Goal: Task Accomplishment & Management: Manage account settings

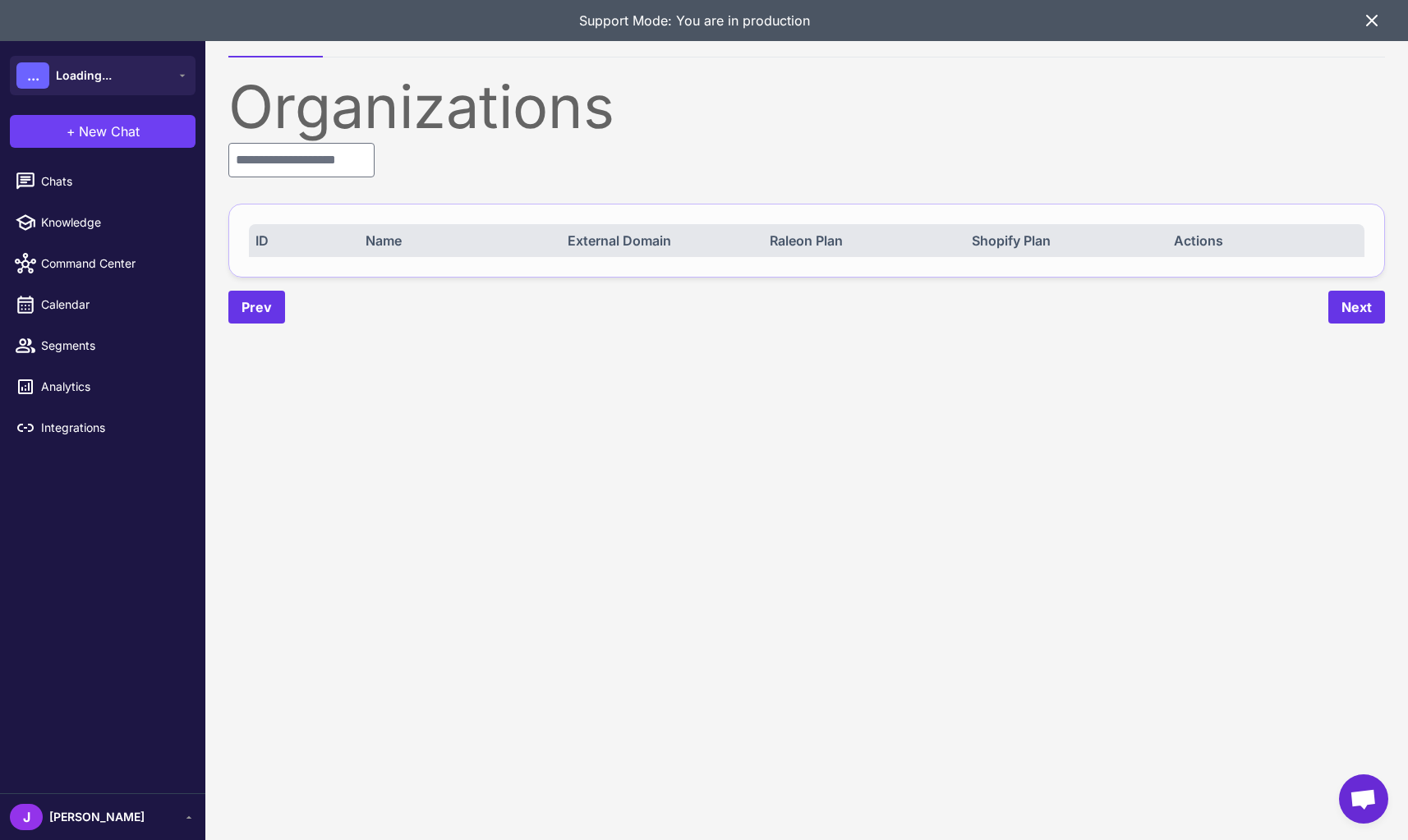
click at [1372, 23] on icon at bounding box center [1372, 21] width 20 height 20
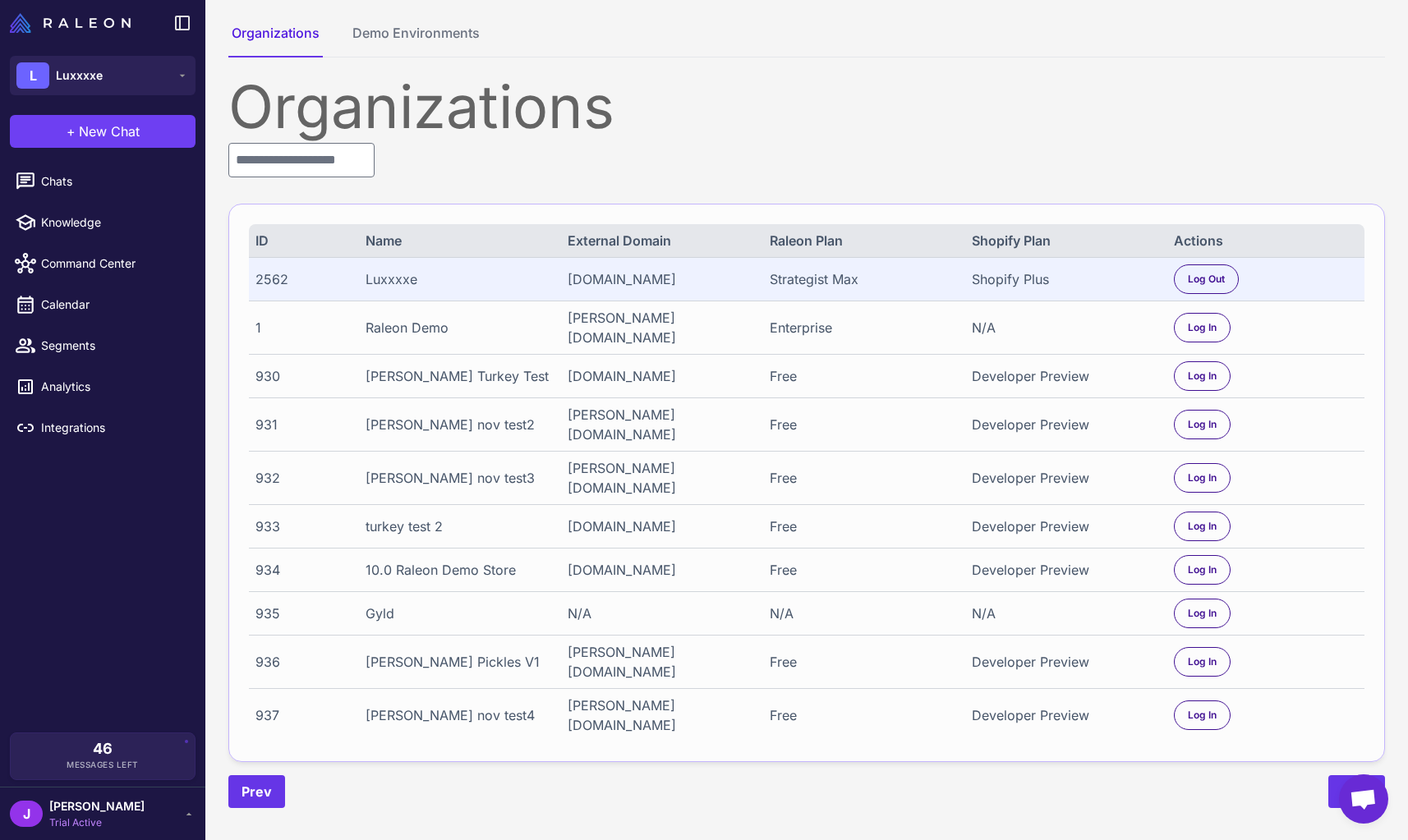
click at [1007, 277] on div "Shopify Plus" at bounding box center [1063, 279] width 184 height 20
click at [1008, 277] on div "Shopify Plus" at bounding box center [1063, 279] width 184 height 20
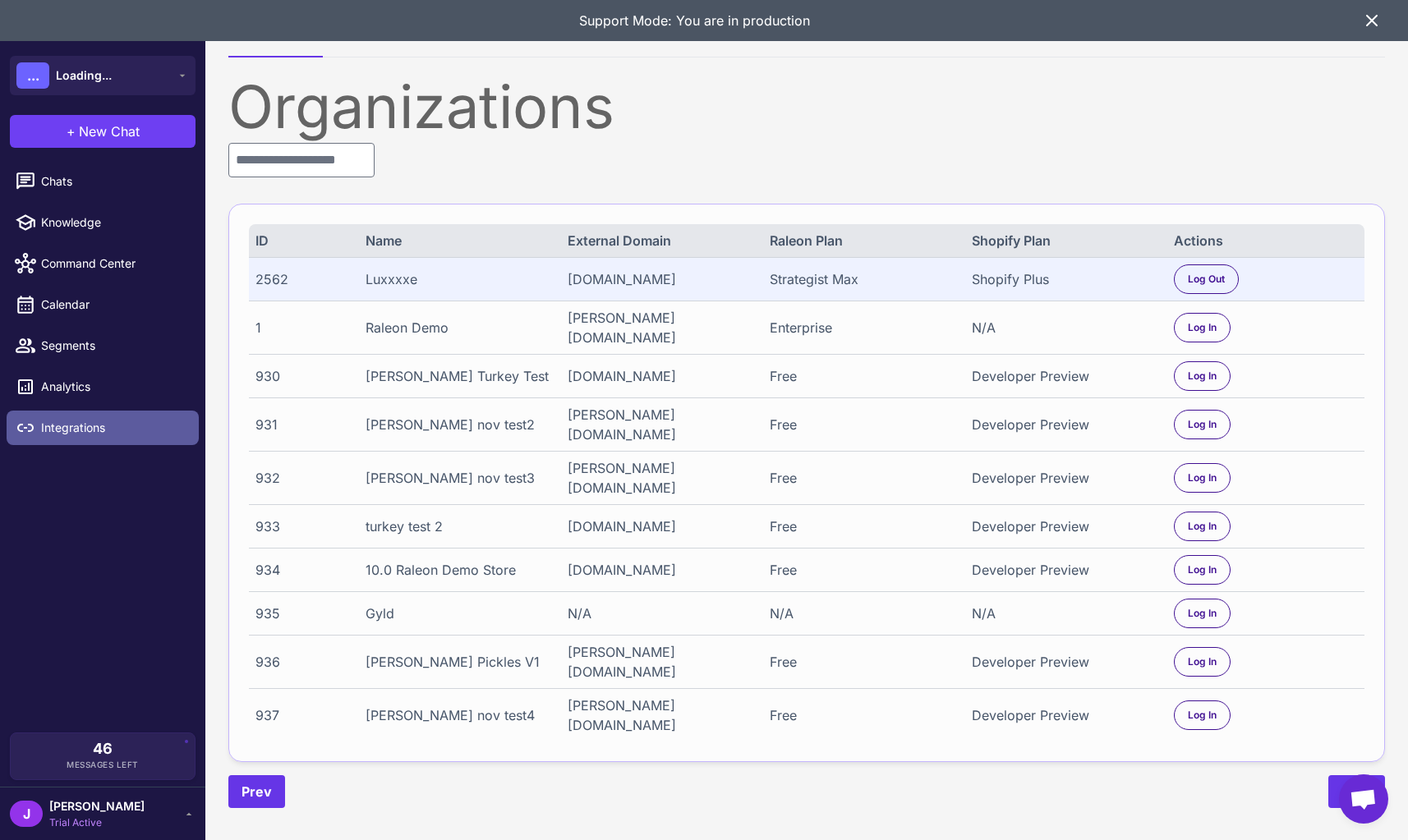
click at [51, 417] on link "Integrations" at bounding box center [102, 428] width 192 height 34
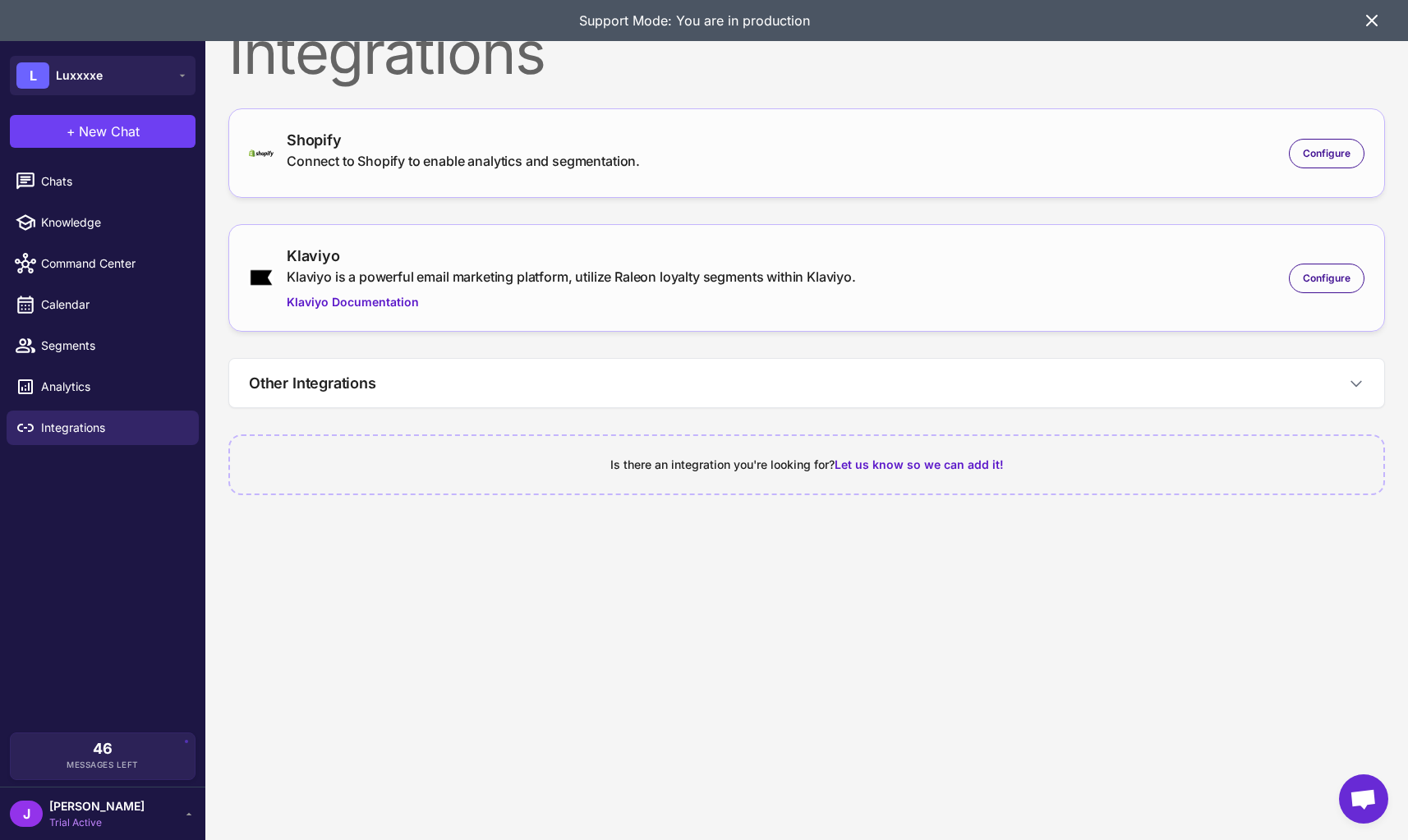
click at [783, 176] on div "Shopify Connect to Shopify to enable analytics and segmentation. Configure" at bounding box center [806, 153] width 1115 height 49
click at [1313, 160] on div "Configure" at bounding box center [1326, 153] width 76 height 30
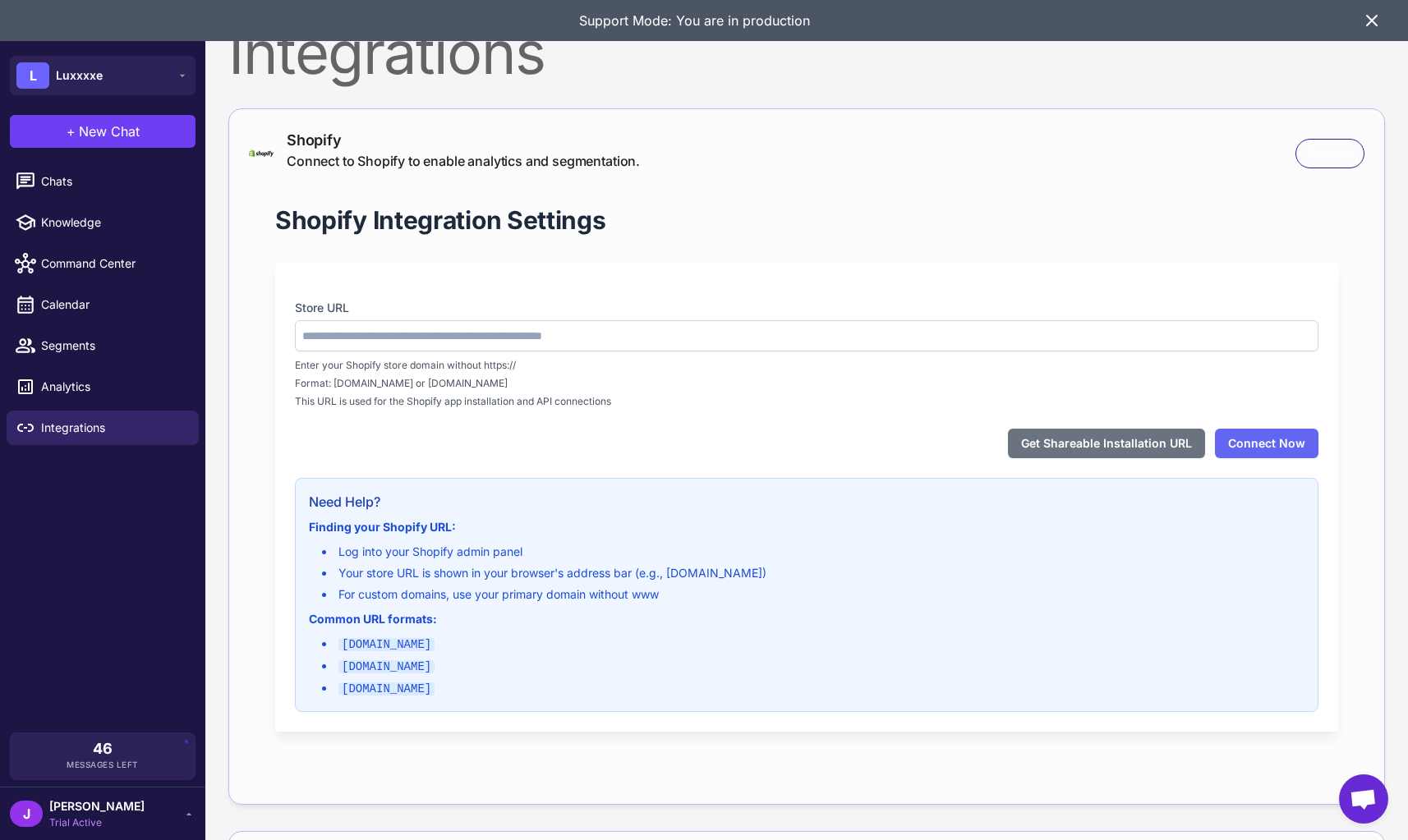
type input "**********"
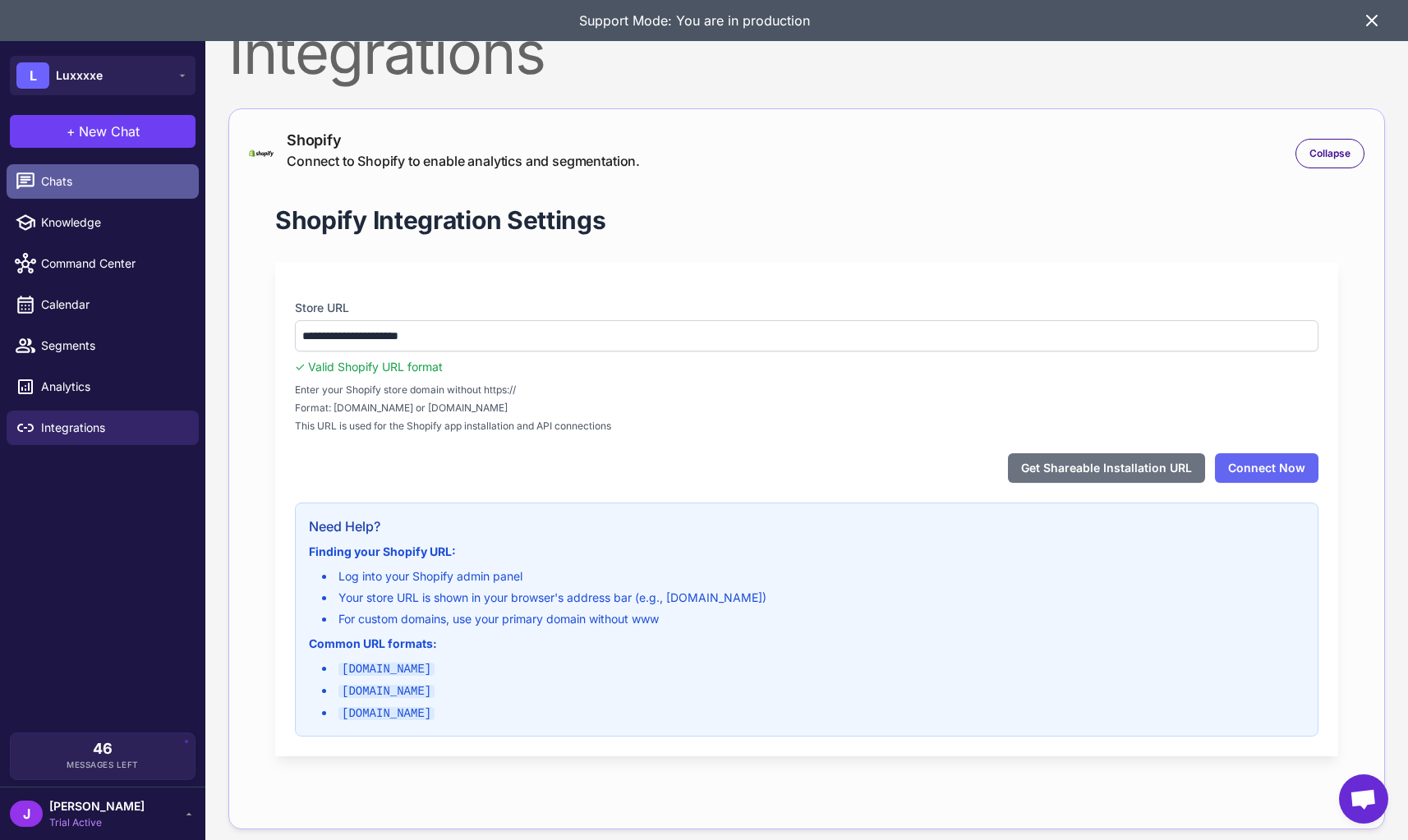
click at [84, 189] on span "Chats" at bounding box center [113, 182] width 145 height 18
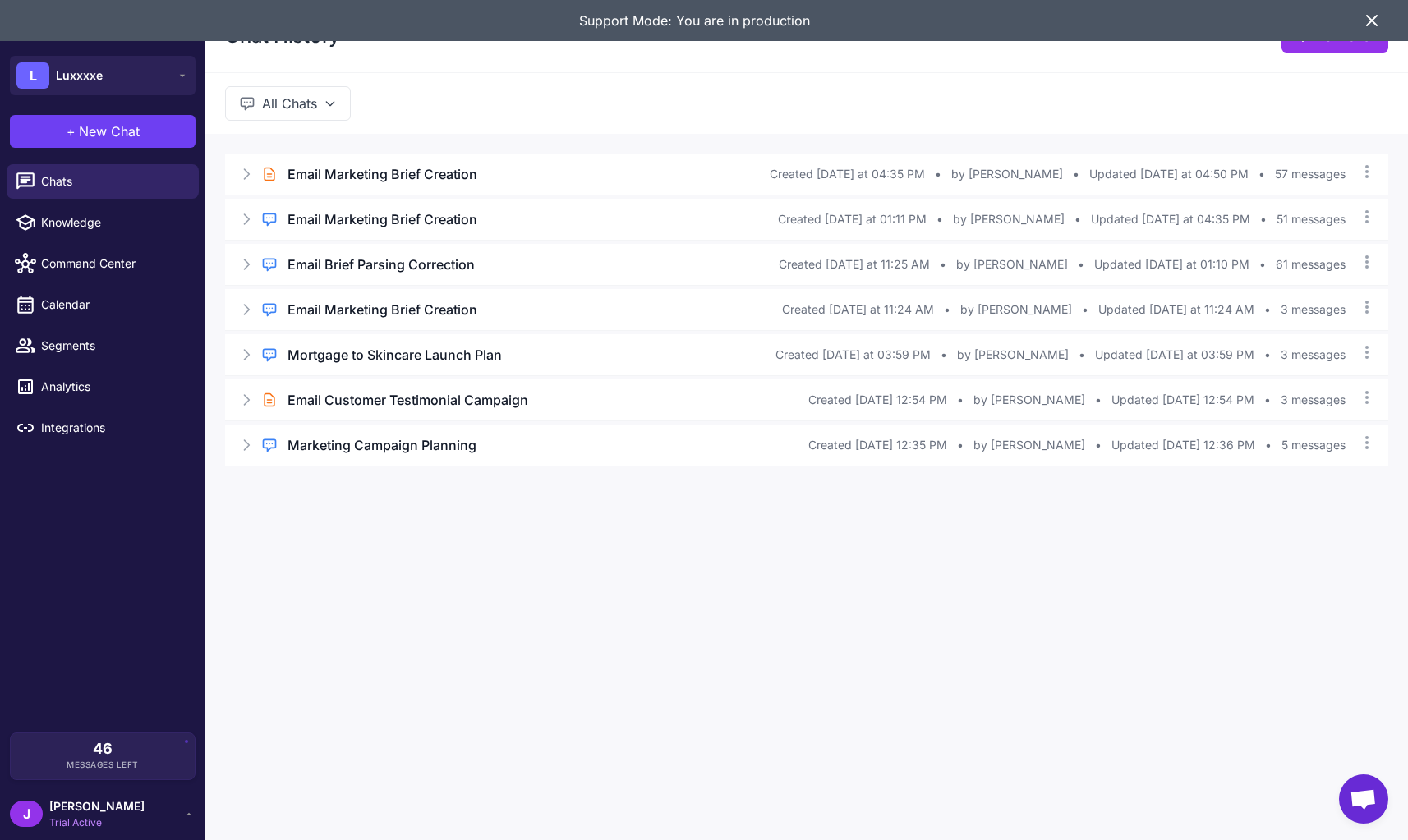
drag, startPoint x: 495, startPoint y: 117, endPoint x: 875, endPoint y: 115, distance: 380.0
click at [496, 117] on div "All Chats" at bounding box center [807, 103] width 1203 height 61
click at [1370, 19] on icon at bounding box center [1371, 20] width 10 height 10
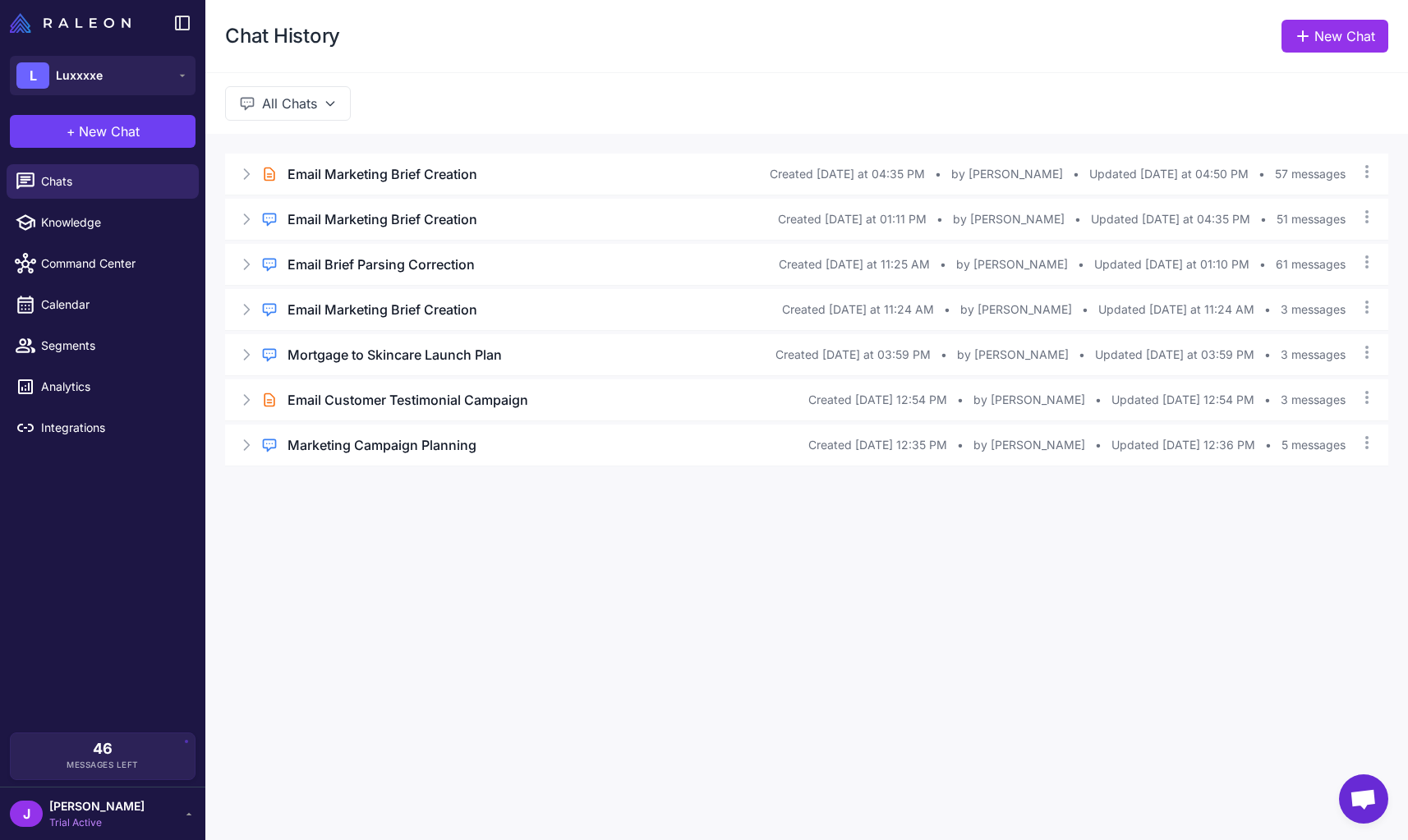
click at [92, 809] on span "[PERSON_NAME]" at bounding box center [97, 807] width 95 height 18
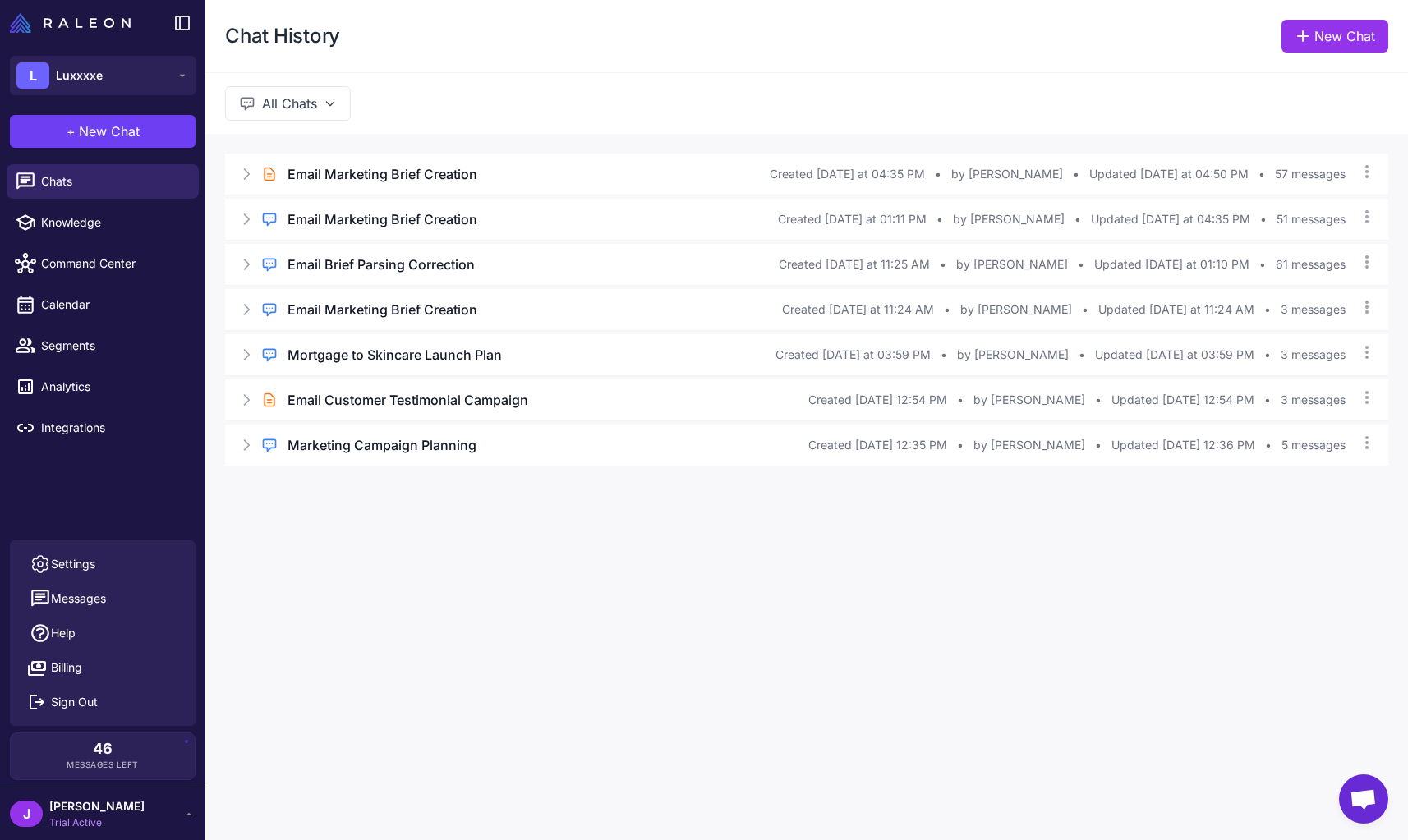
click at [92, 810] on span "Jay" at bounding box center [97, 807] width 95 height 18
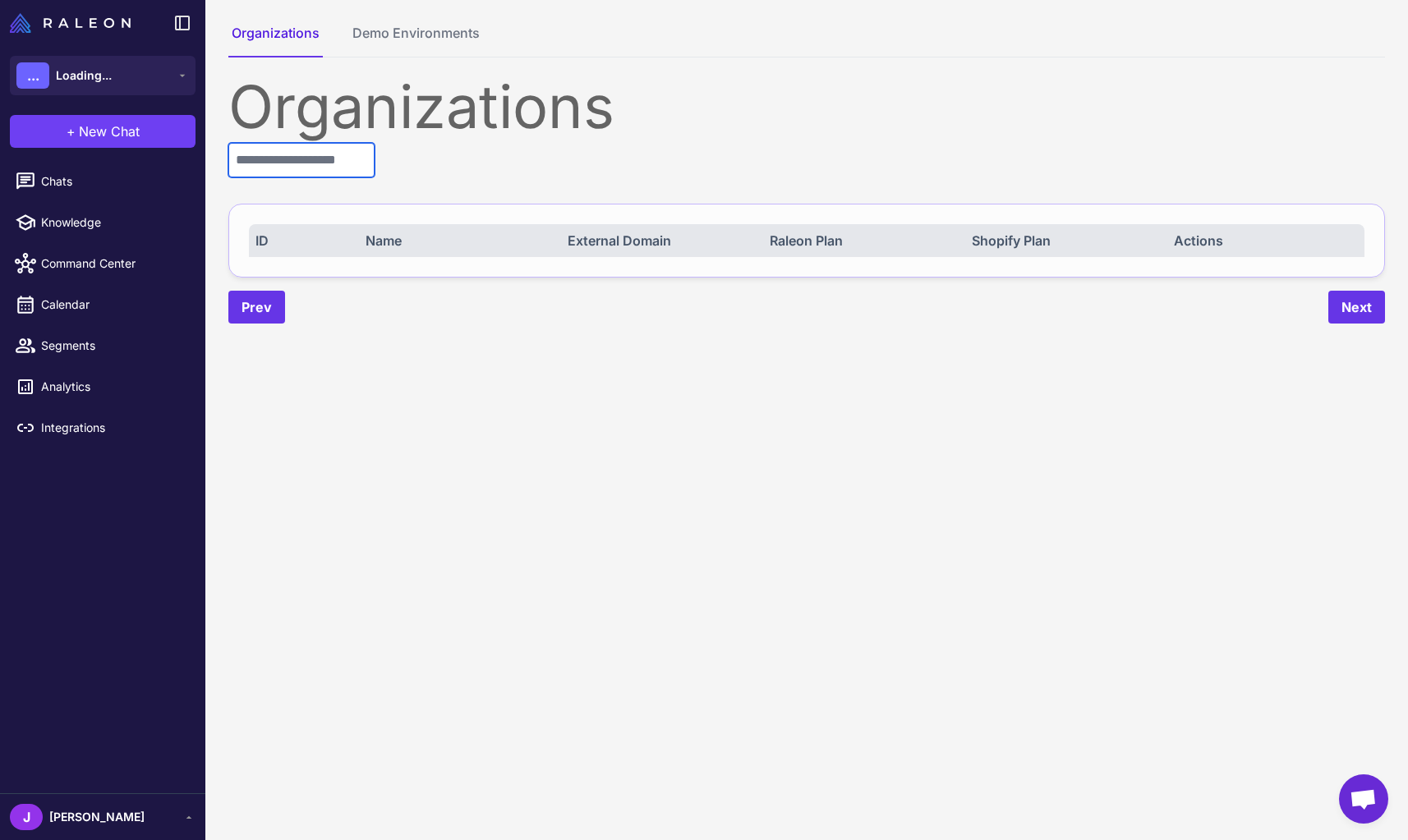
click at [342, 156] on input "text" at bounding box center [302, 160] width 146 height 34
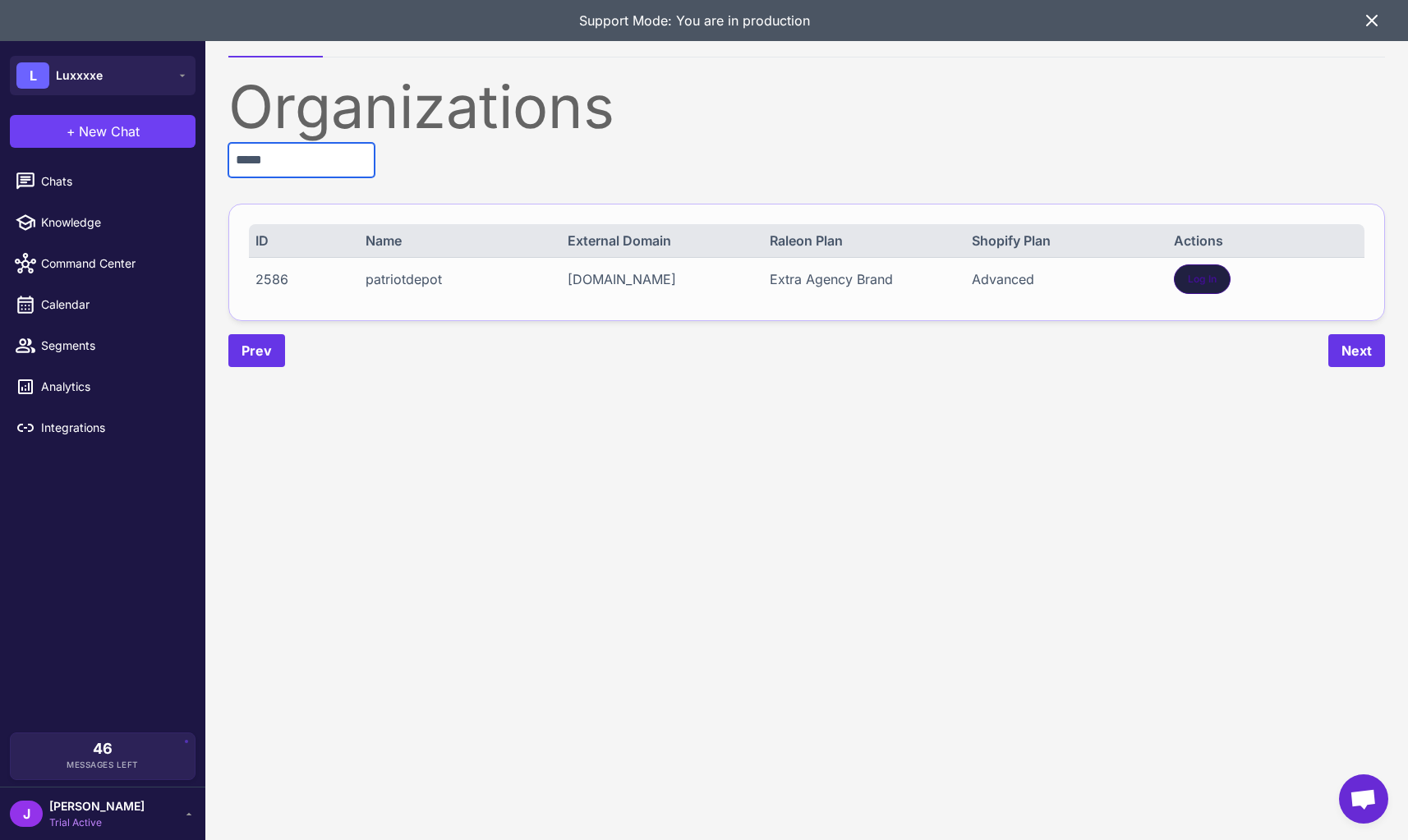
type input "*****"
click at [1178, 287] on div "Log In" at bounding box center [1202, 279] width 57 height 30
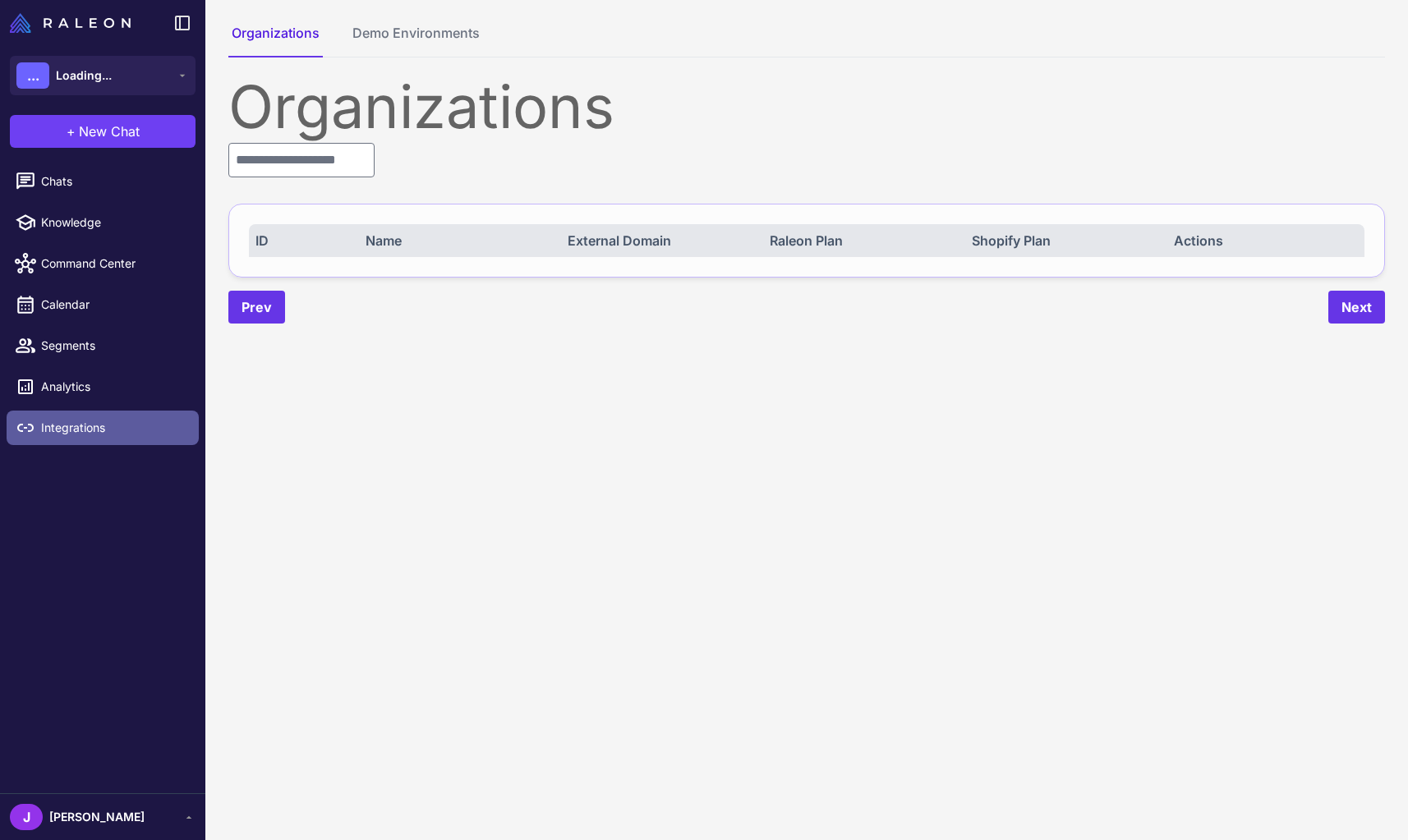
click at [75, 424] on span "Integrations" at bounding box center [113, 428] width 145 height 18
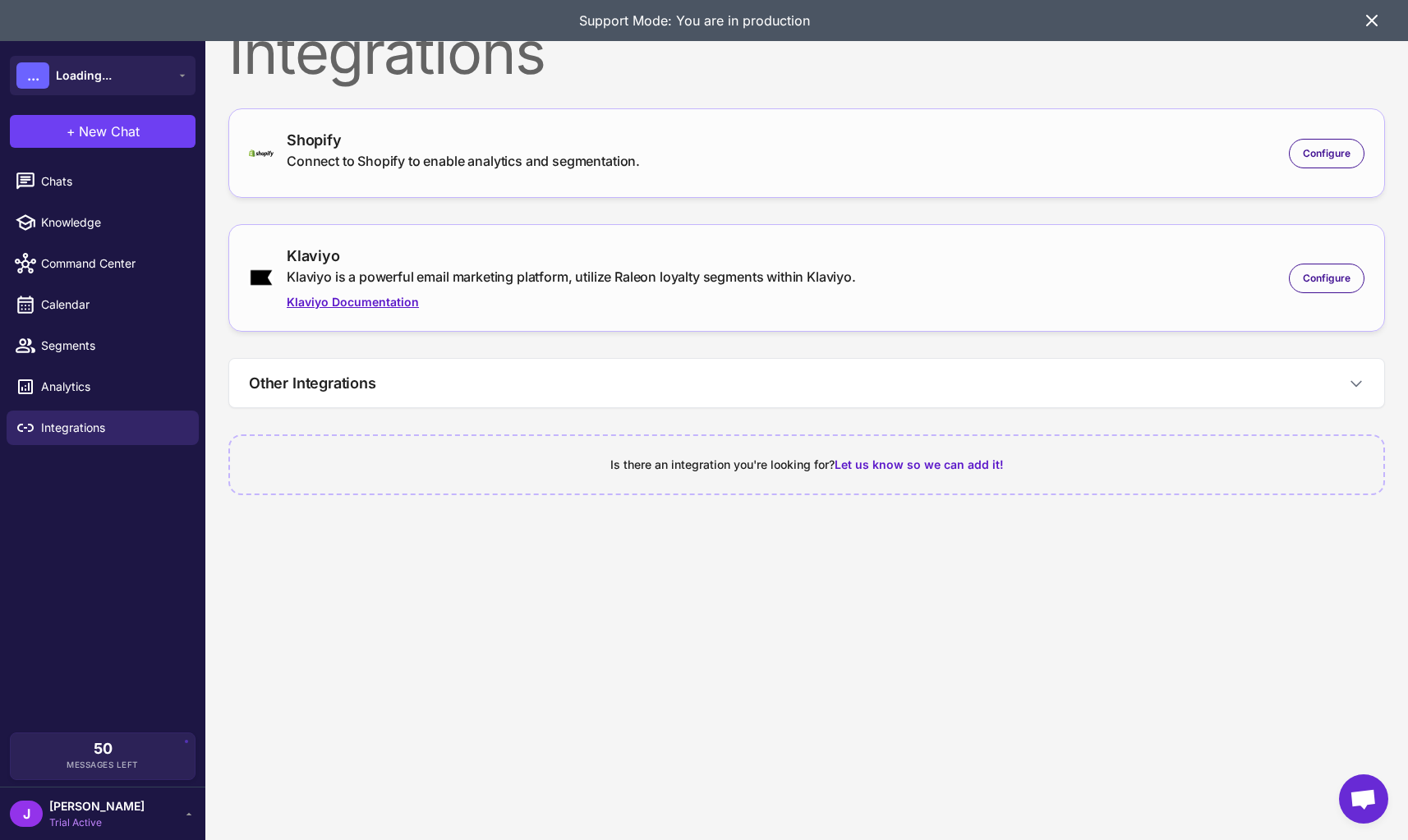
click at [677, 303] on link "Klaviyo Documentation" at bounding box center [571, 303] width 569 height 18
click at [1327, 275] on span "Configure" at bounding box center [1326, 278] width 48 height 14
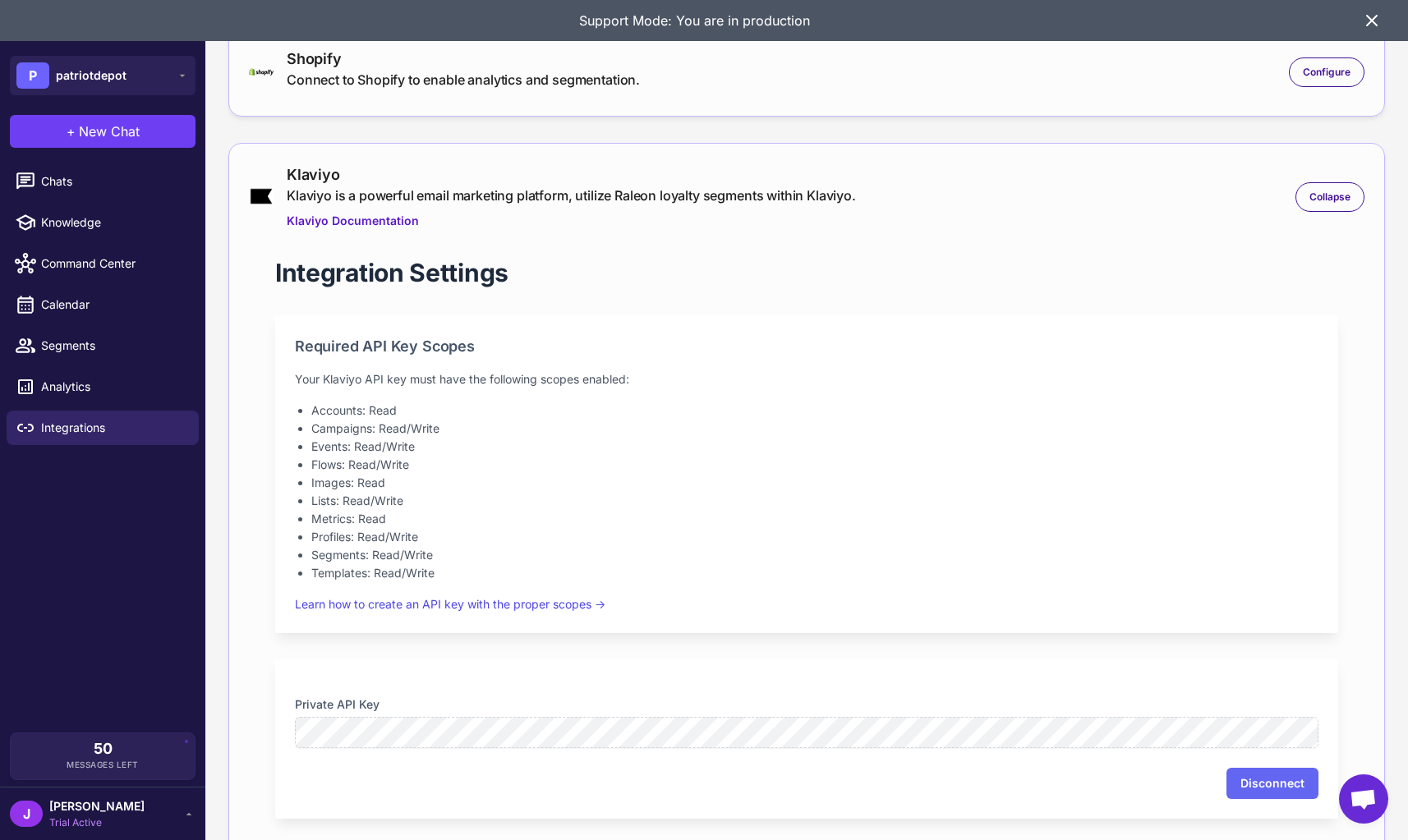
scroll to position [166, 0]
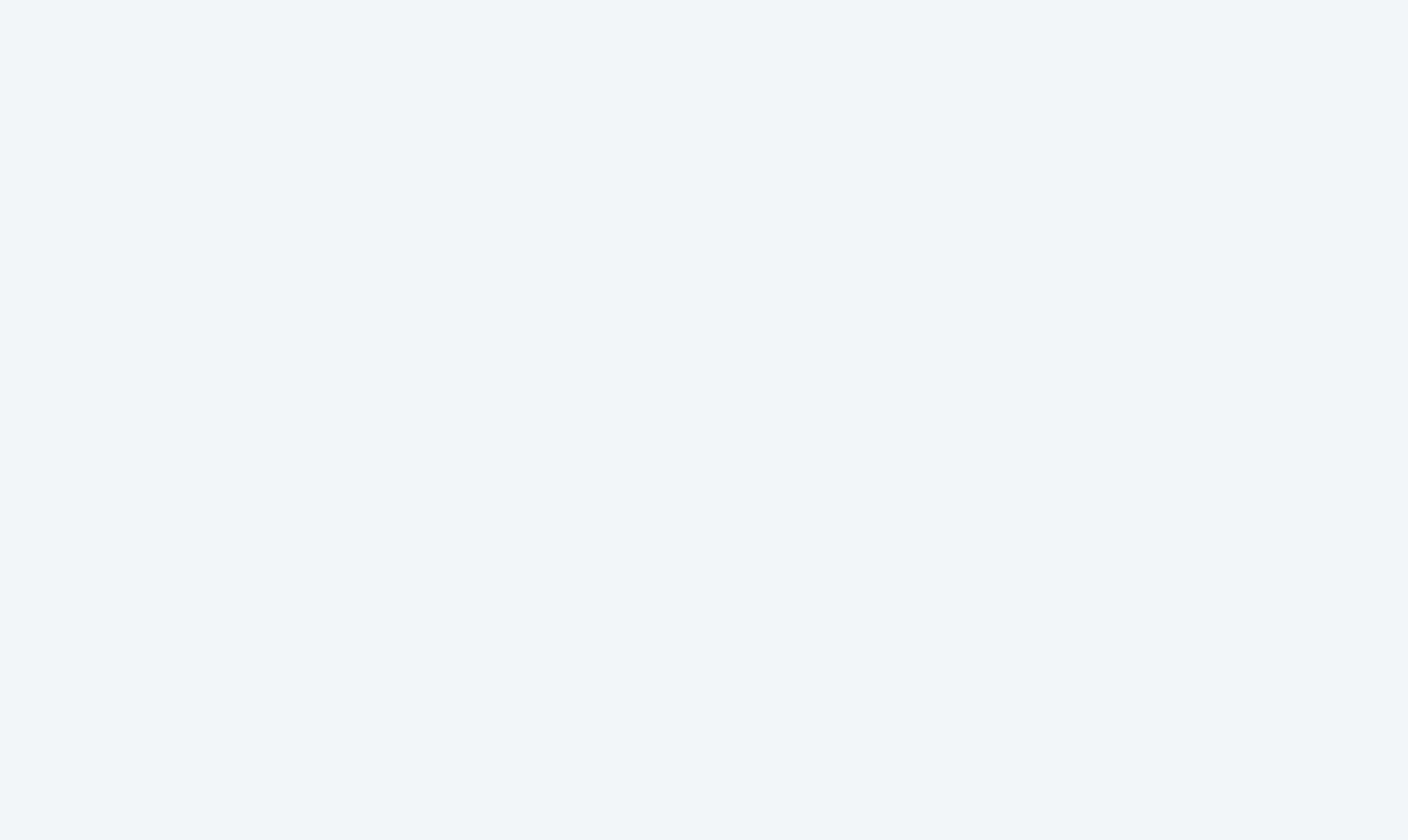
click at [45, 0] on html at bounding box center [704, 0] width 1408 height 0
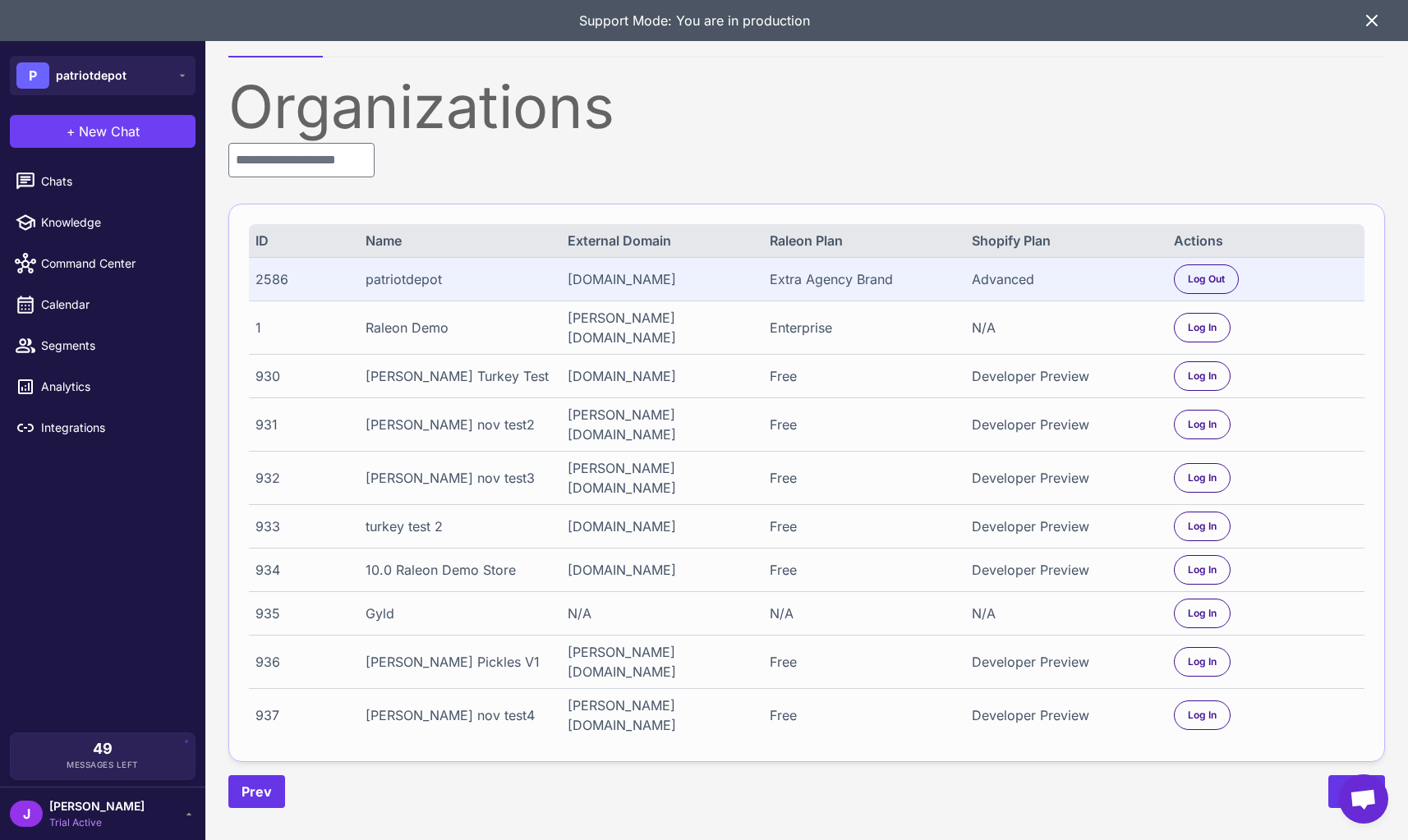
click at [1375, 23] on icon at bounding box center [1371, 20] width 10 height 10
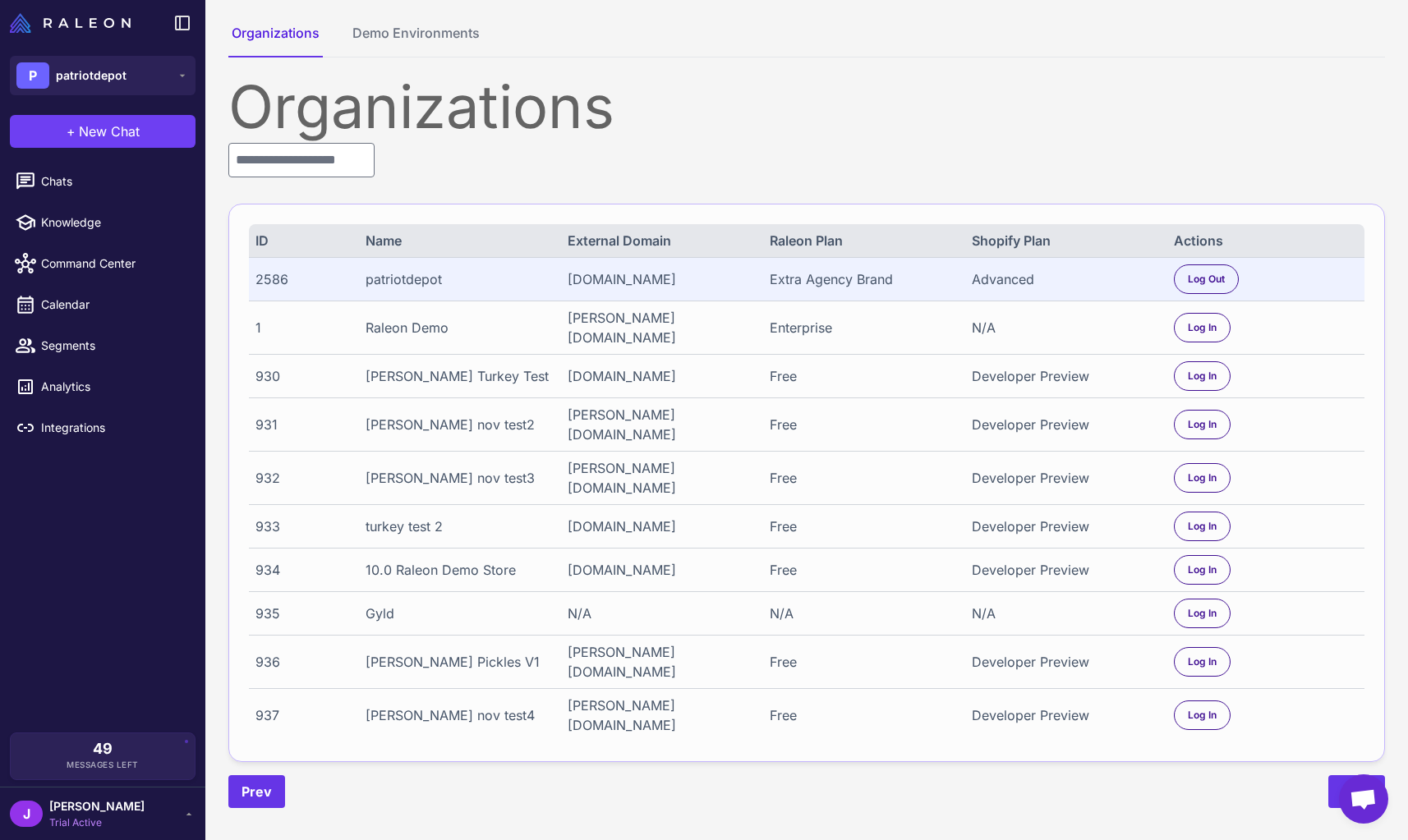
click at [275, 289] on div "2586" at bounding box center [302, 279] width 92 height 20
copy div "2586"
click at [321, 155] on input "text" at bounding box center [302, 160] width 146 height 34
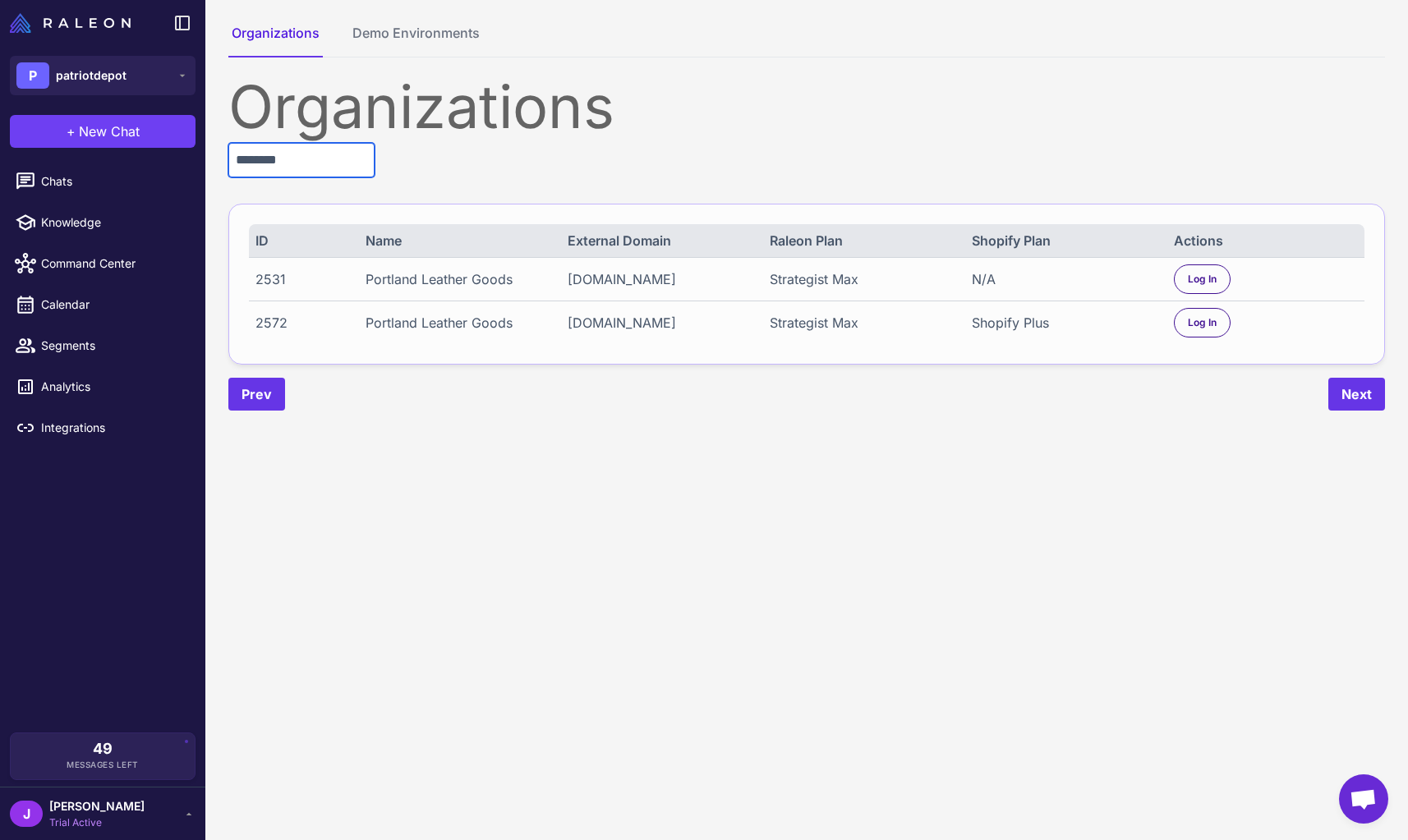
type input "********"
click at [842, 328] on div "Strategist Max" at bounding box center [862, 323] width 184 height 20
click at [1031, 326] on div "Shopify Plus" at bounding box center [1063, 323] width 184 height 20
drag, startPoint x: 1031, startPoint y: 326, endPoint x: 1058, endPoint y: 335, distance: 28.5
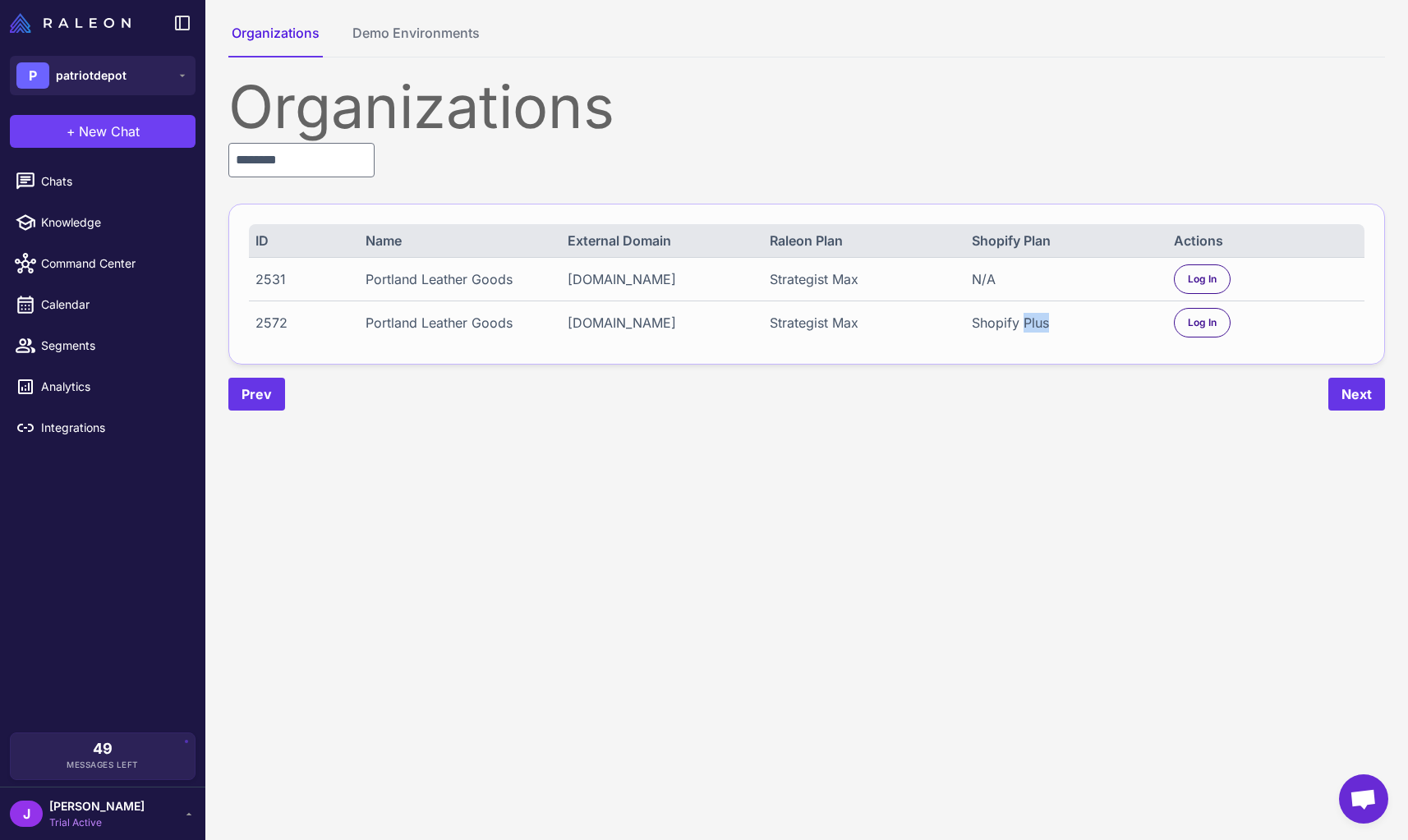
click at [1051, 332] on div "2572 Portland Leather Goods forgedleather.myshopify.com Strategist Max Shopify …" at bounding box center [806, 322] width 1115 height 43
click at [1283, 363] on div "ID Name External Domain Raleon Plan Shopify Plan Actions 2531 Portland Leather …" at bounding box center [807, 284] width 1157 height 161
click at [1206, 288] on div "Log In" at bounding box center [1202, 279] width 57 height 30
click at [1218, 326] on div "Log In" at bounding box center [1202, 322] width 57 height 30
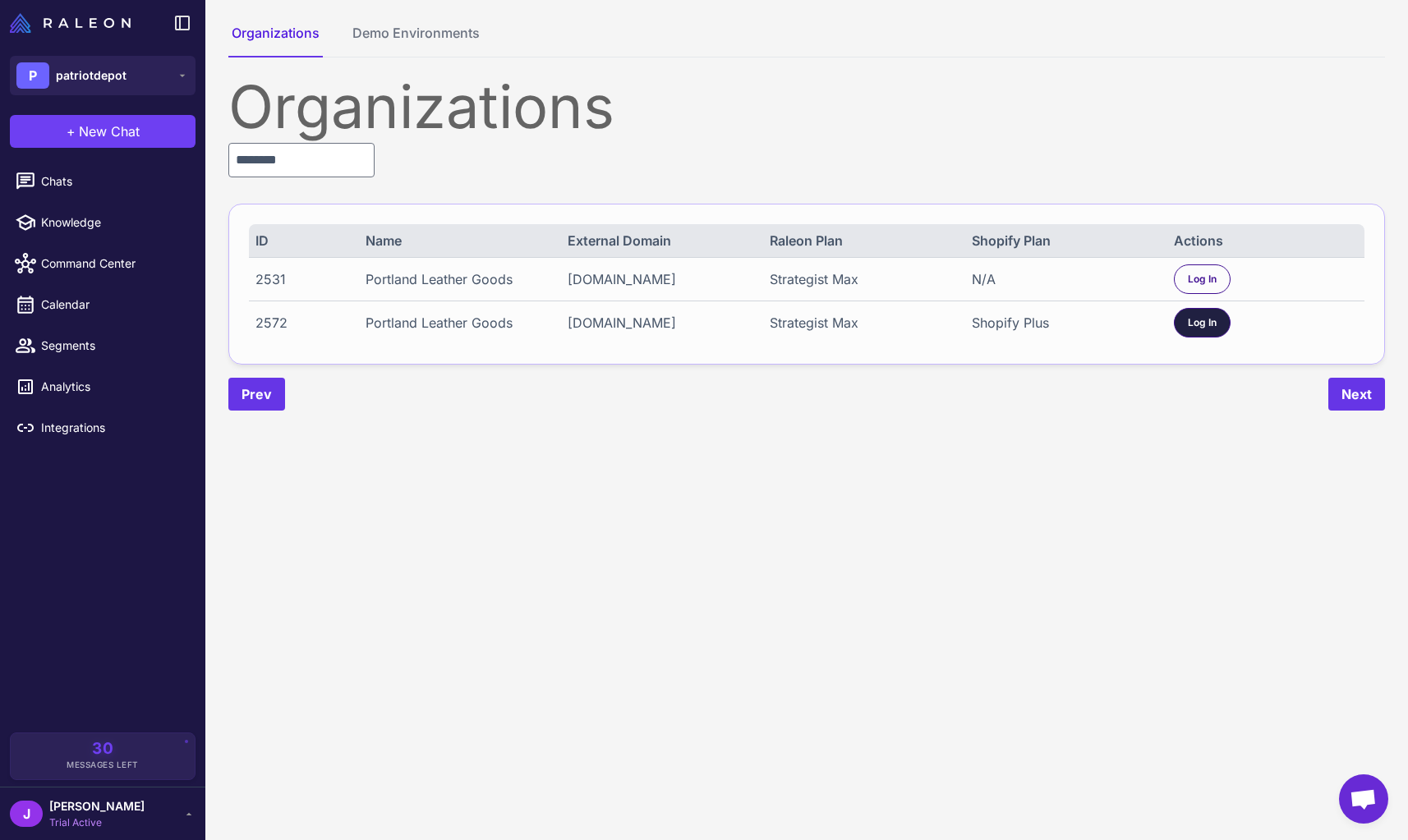
click at [1218, 321] on div "Log In" at bounding box center [1202, 322] width 57 height 30
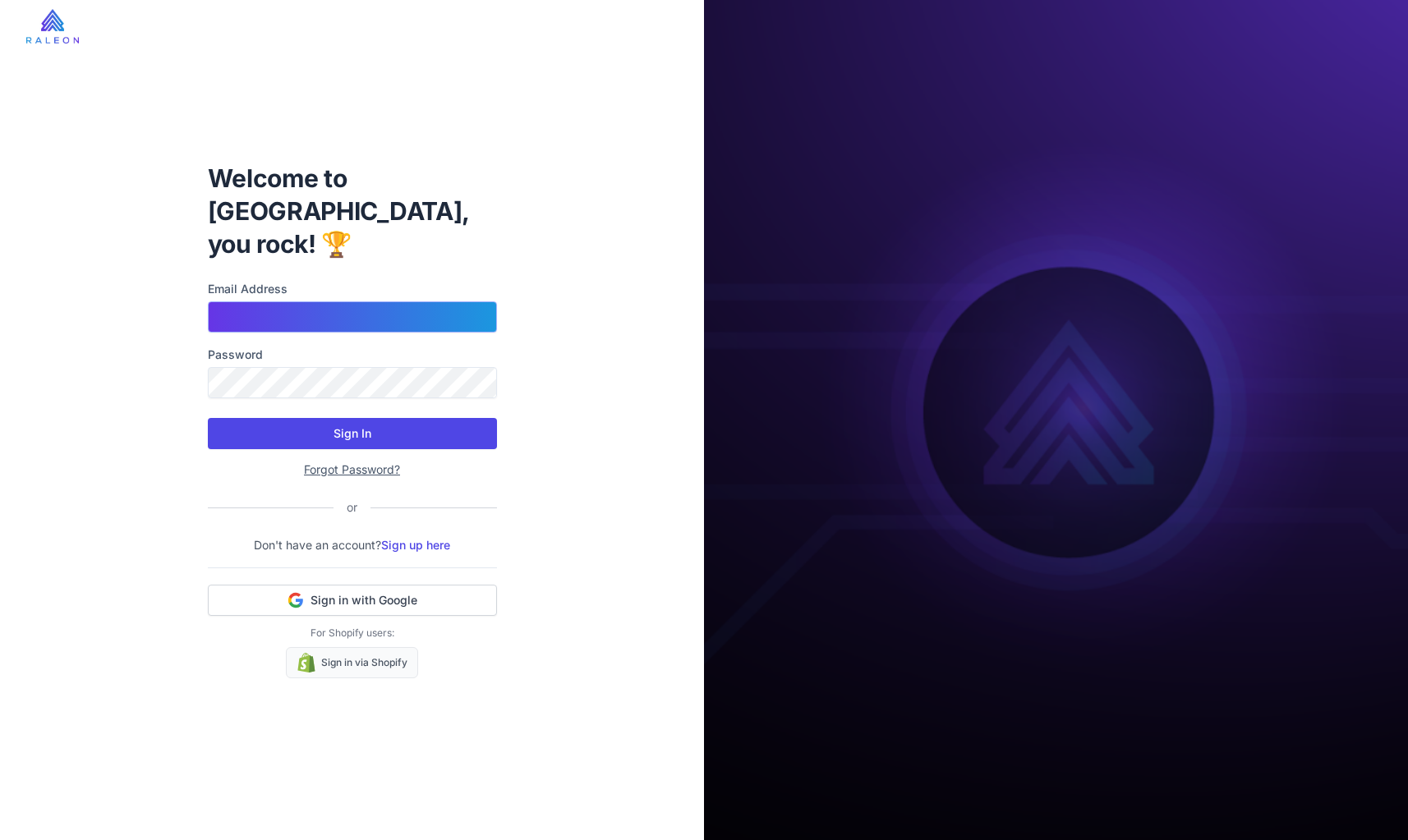
type input "**********"
click at [256, 418] on button "Sign In" at bounding box center [352, 433] width 289 height 32
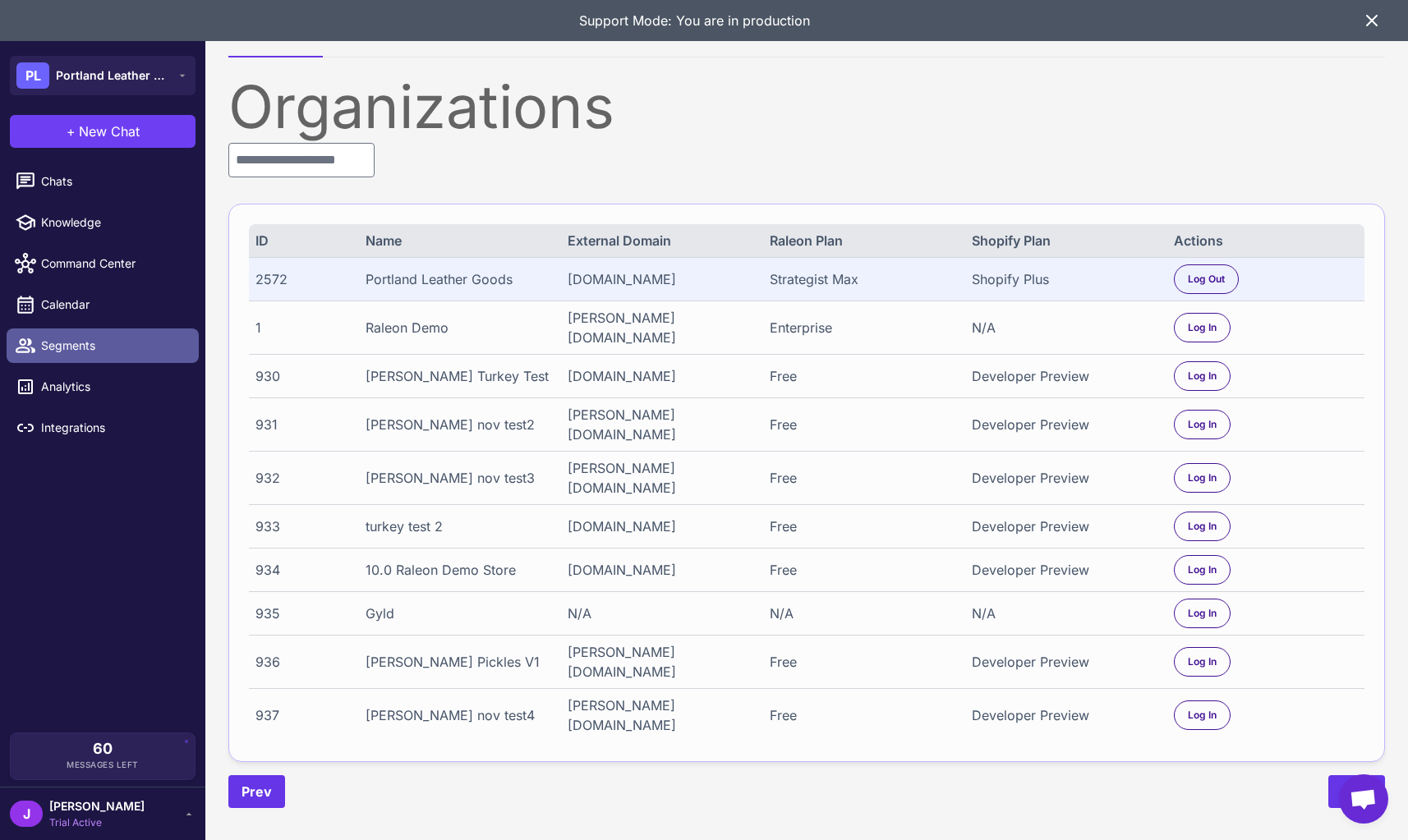
click at [110, 350] on span "Segments" at bounding box center [113, 346] width 145 height 18
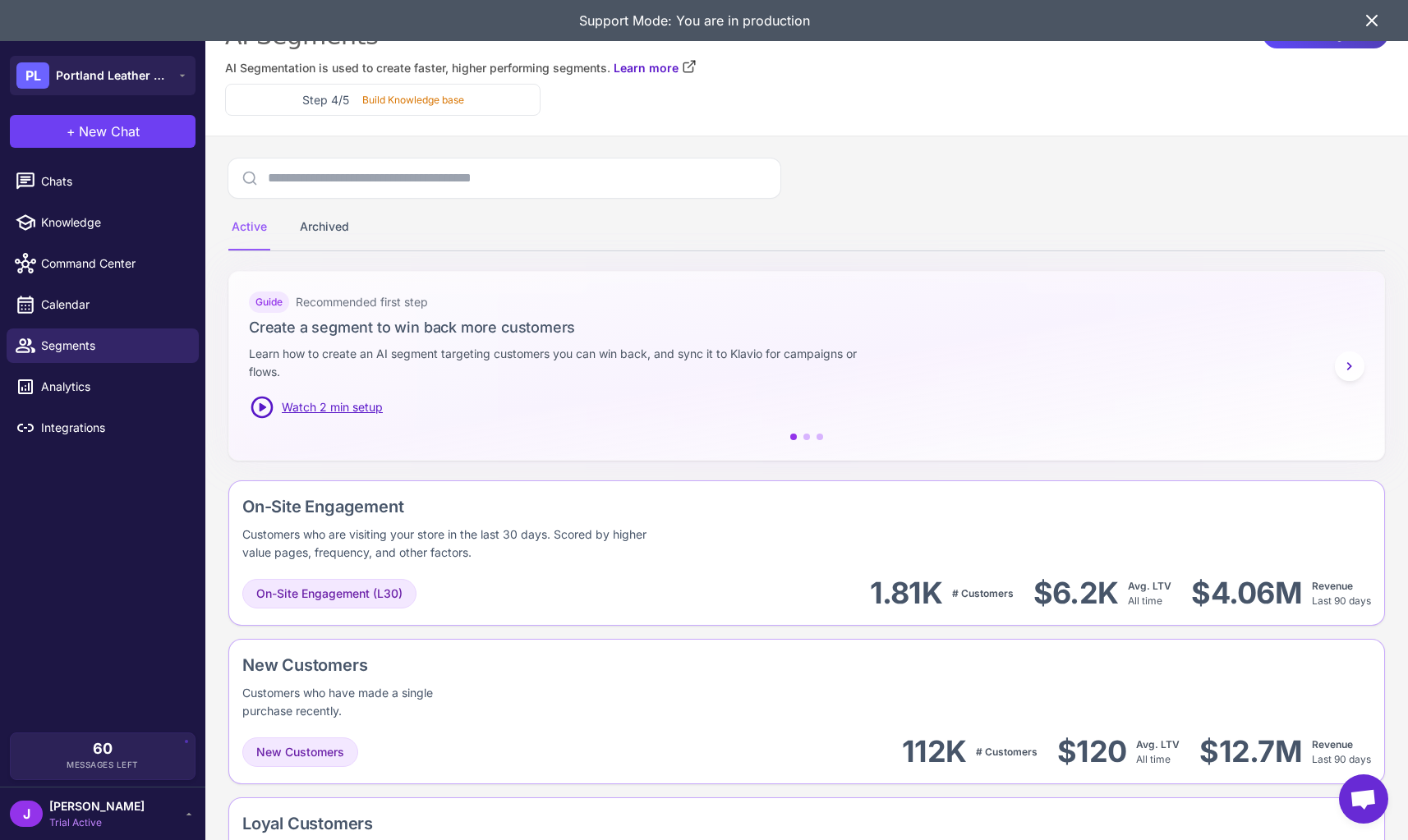
click at [1371, 23] on icon at bounding box center [1372, 21] width 20 height 20
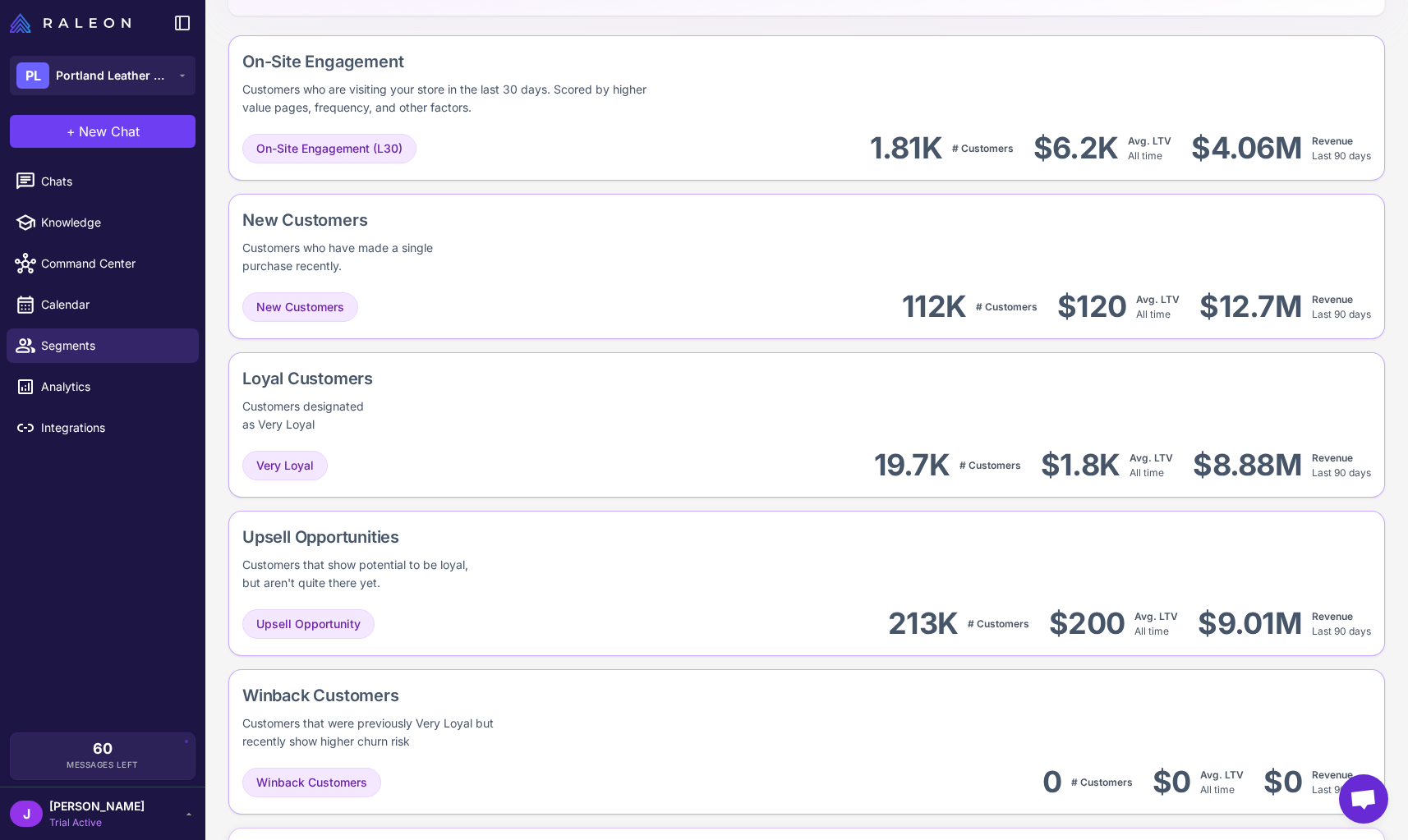
scroll to position [488, 0]
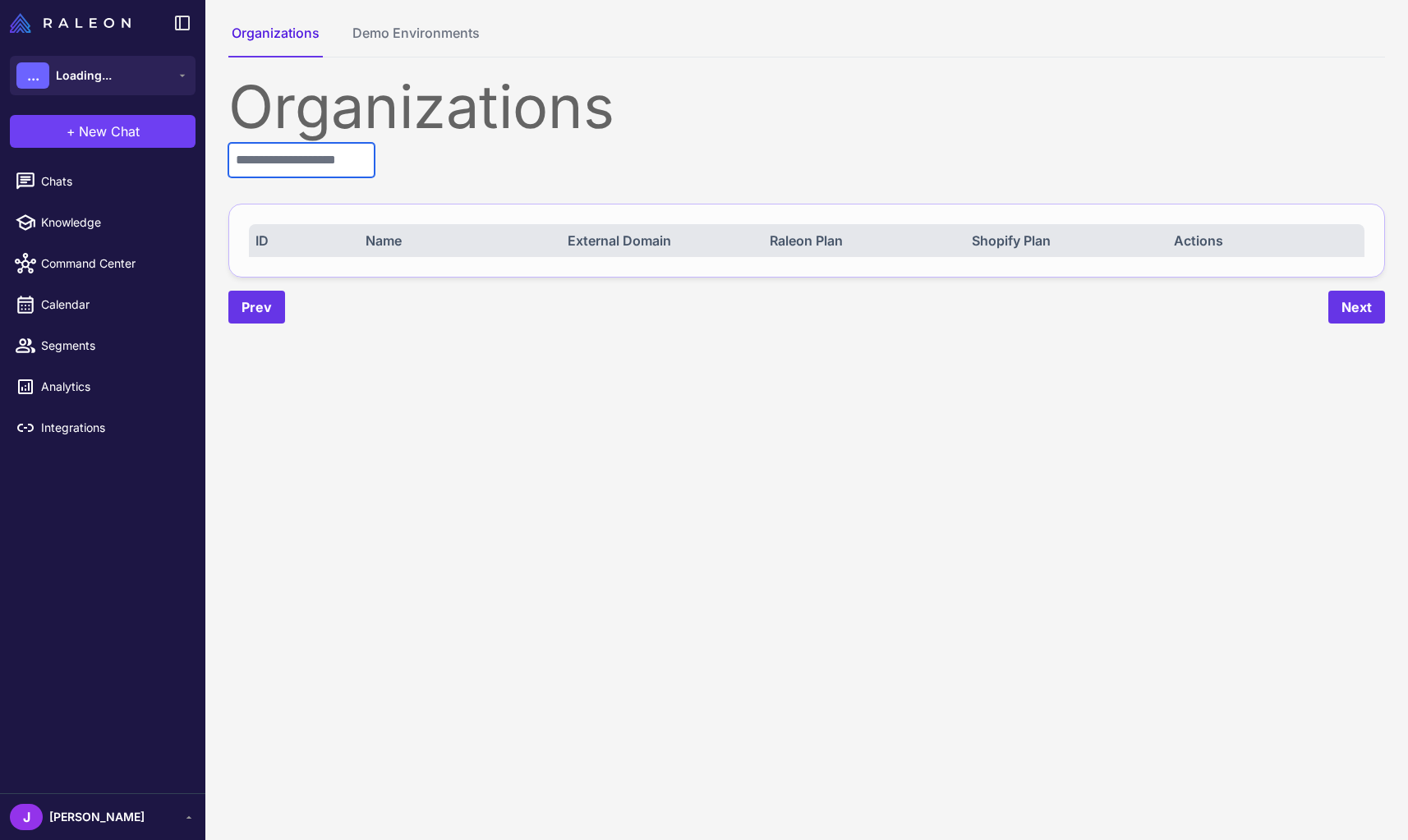
click at [344, 173] on input "text" at bounding box center [302, 160] width 146 height 34
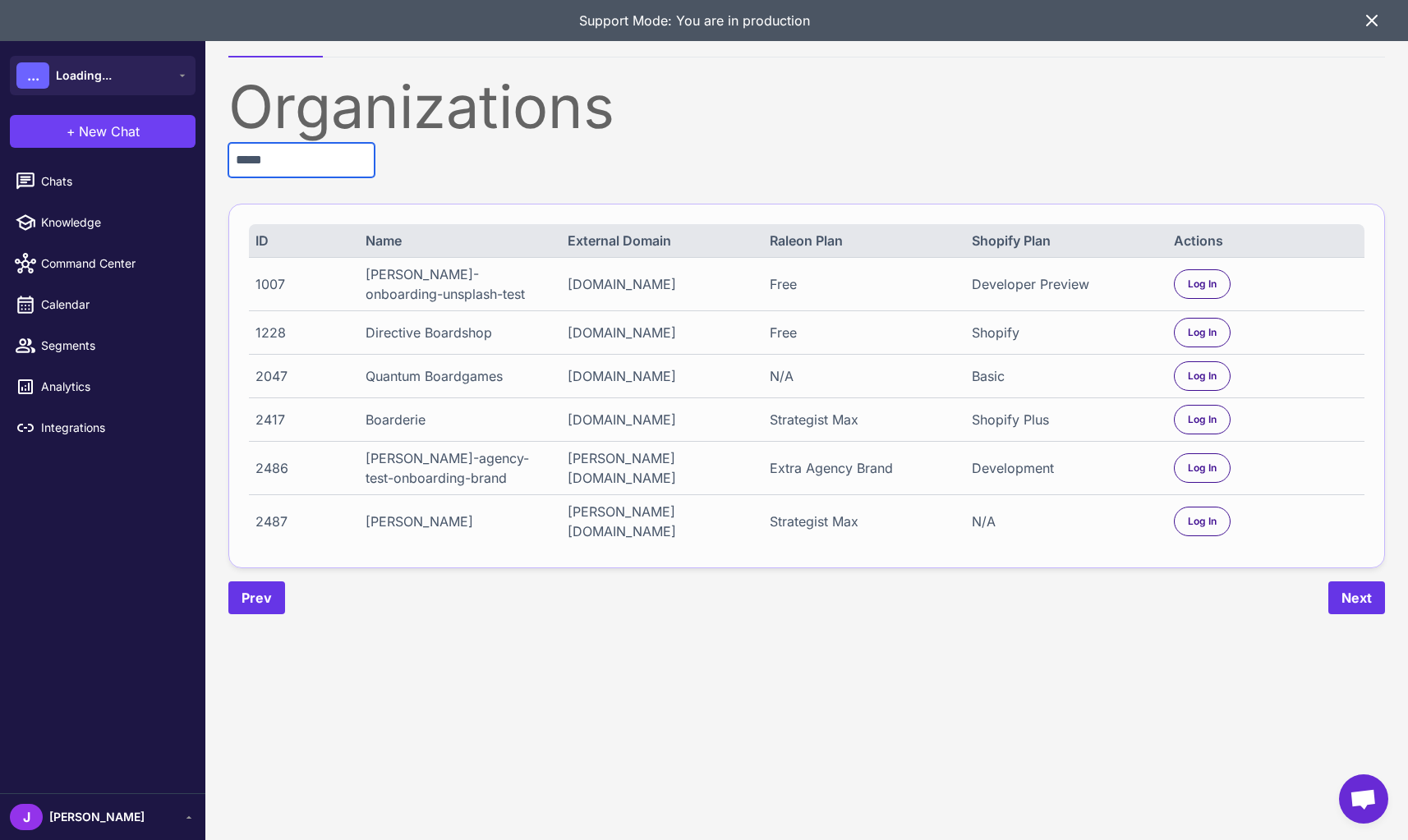
type input "*****"
click at [397, 420] on div "Boarderie" at bounding box center [457, 420] width 184 height 20
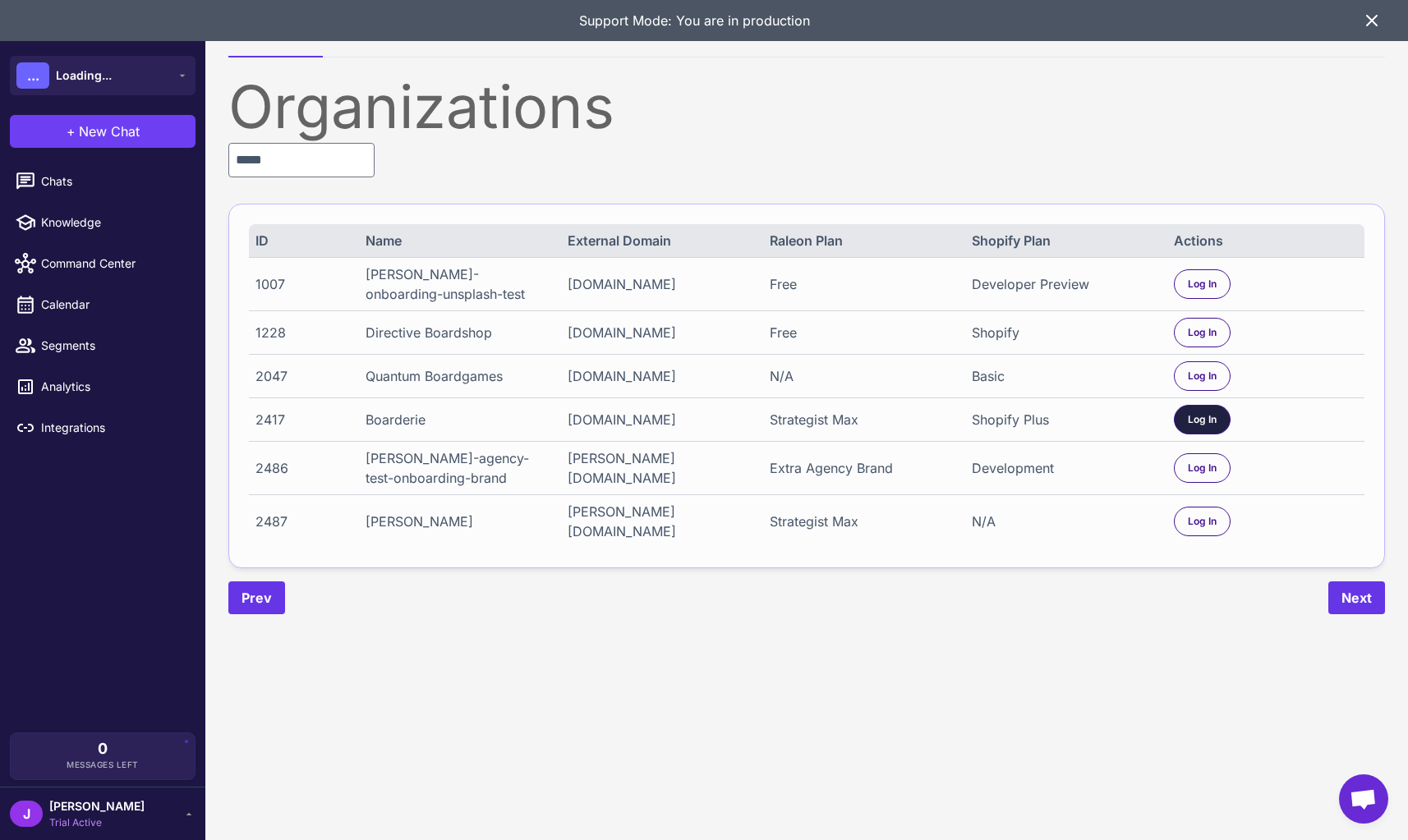
click at [1194, 426] on span "Log In" at bounding box center [1202, 420] width 29 height 14
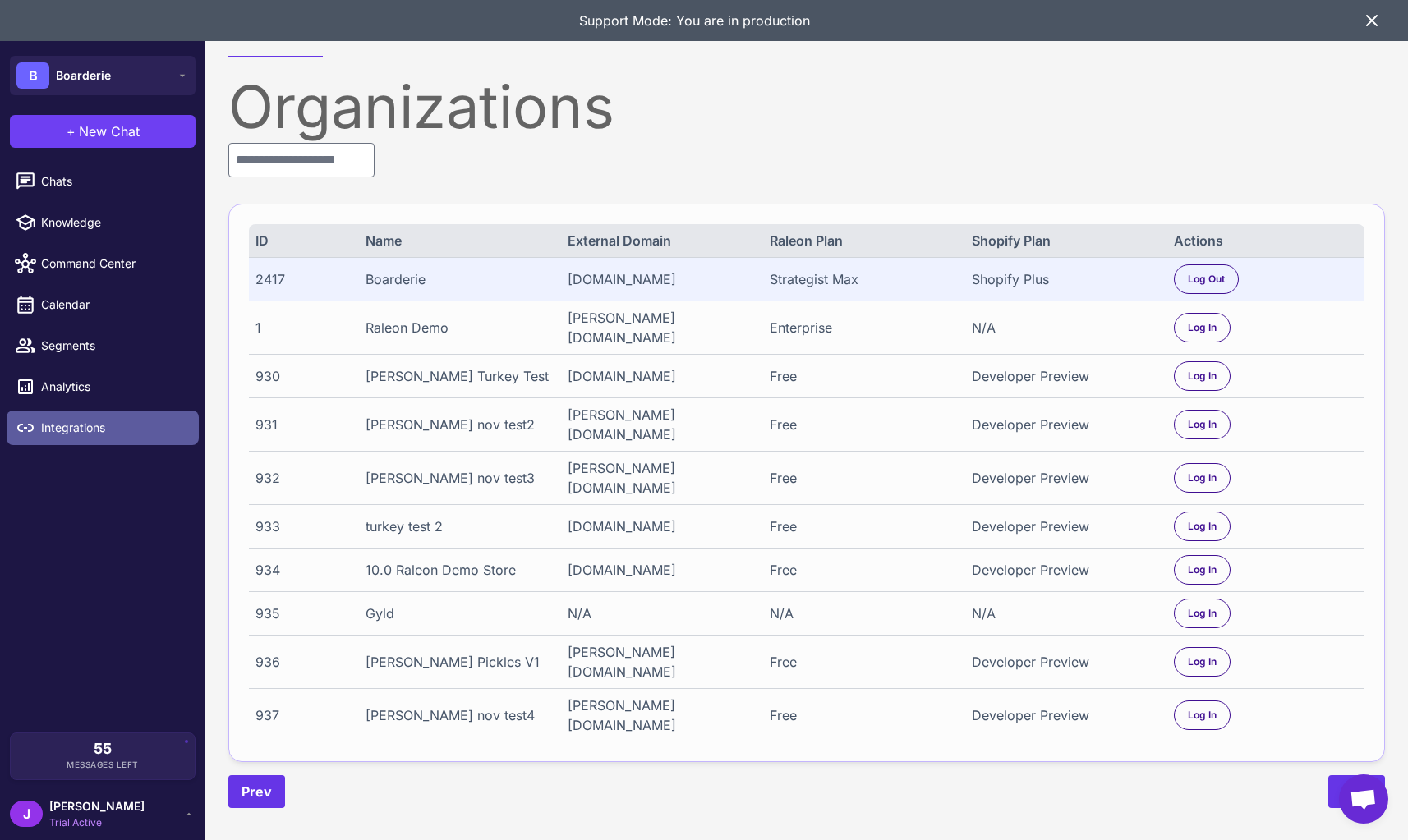
click at [86, 415] on link "Integrations" at bounding box center [102, 428] width 192 height 34
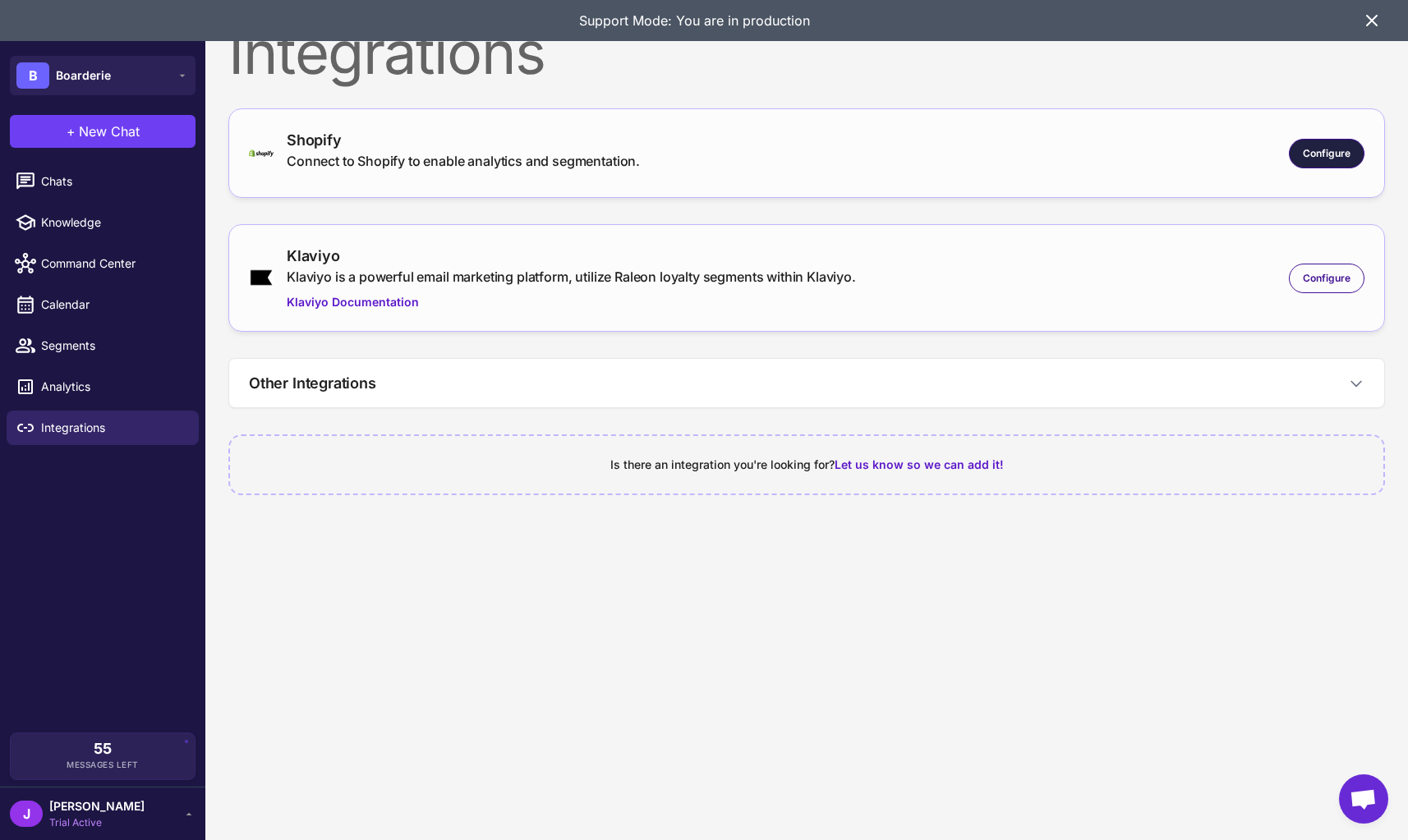
click at [1305, 164] on div "Configure" at bounding box center [1326, 153] width 76 height 30
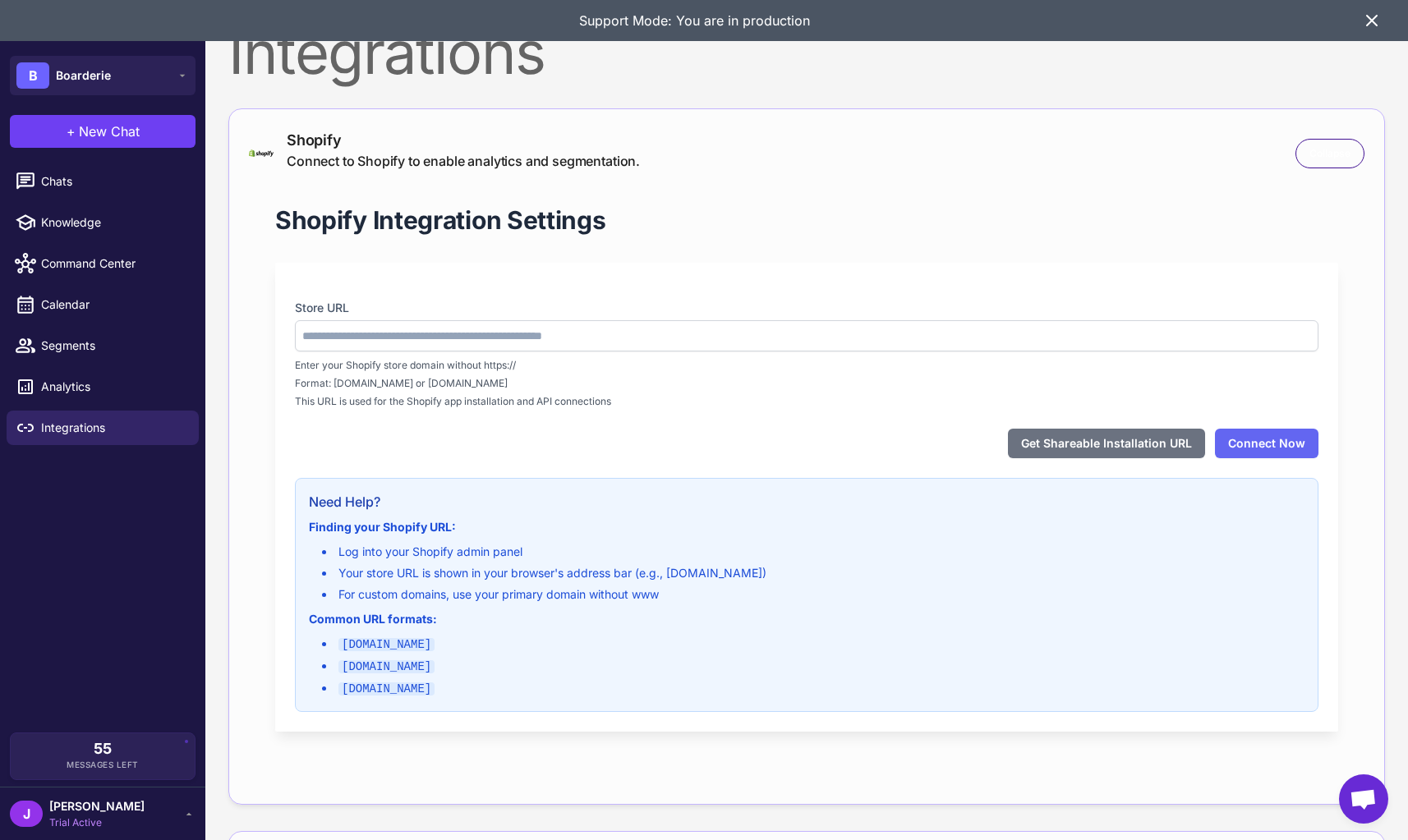
type input "**********"
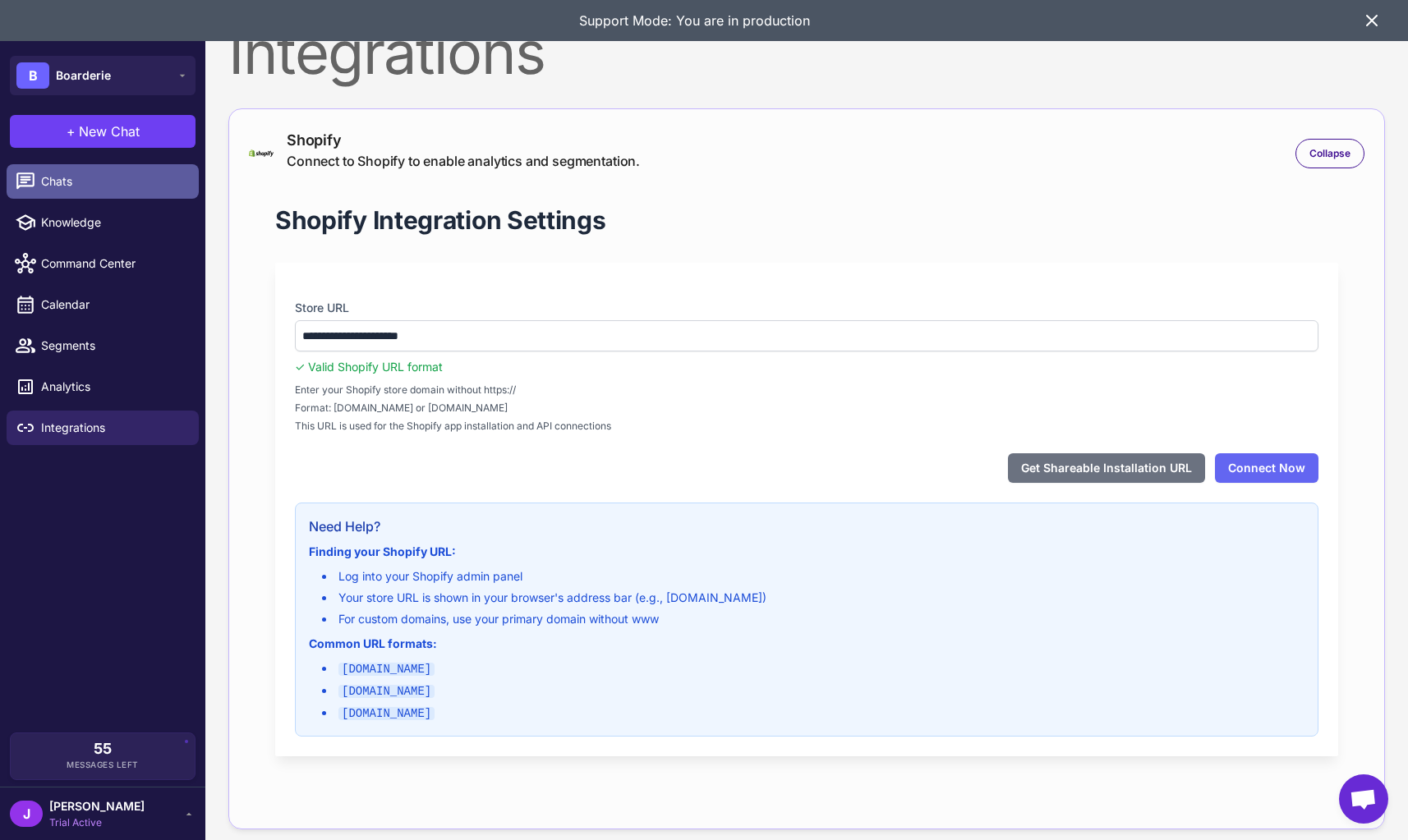
click at [79, 183] on span "Chats" at bounding box center [113, 182] width 145 height 18
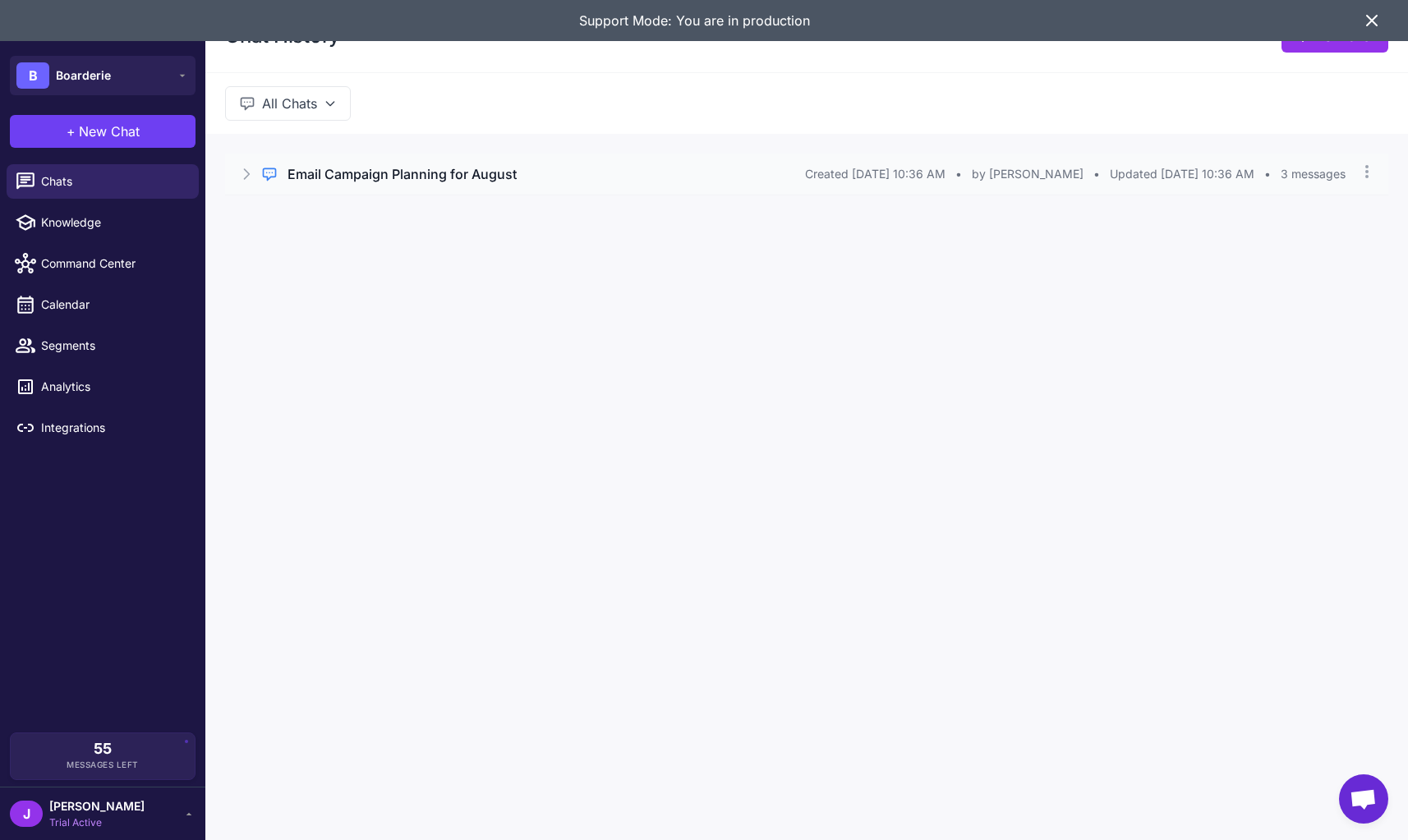
click at [237, 178] on div "Regular Chat Email Campaign Planning for August Created Jul 30, 2025, 10:36 AM …" at bounding box center [807, 175] width 1163 height 41
click at [289, 247] on button "Open Chat" at bounding box center [302, 244] width 75 height 18
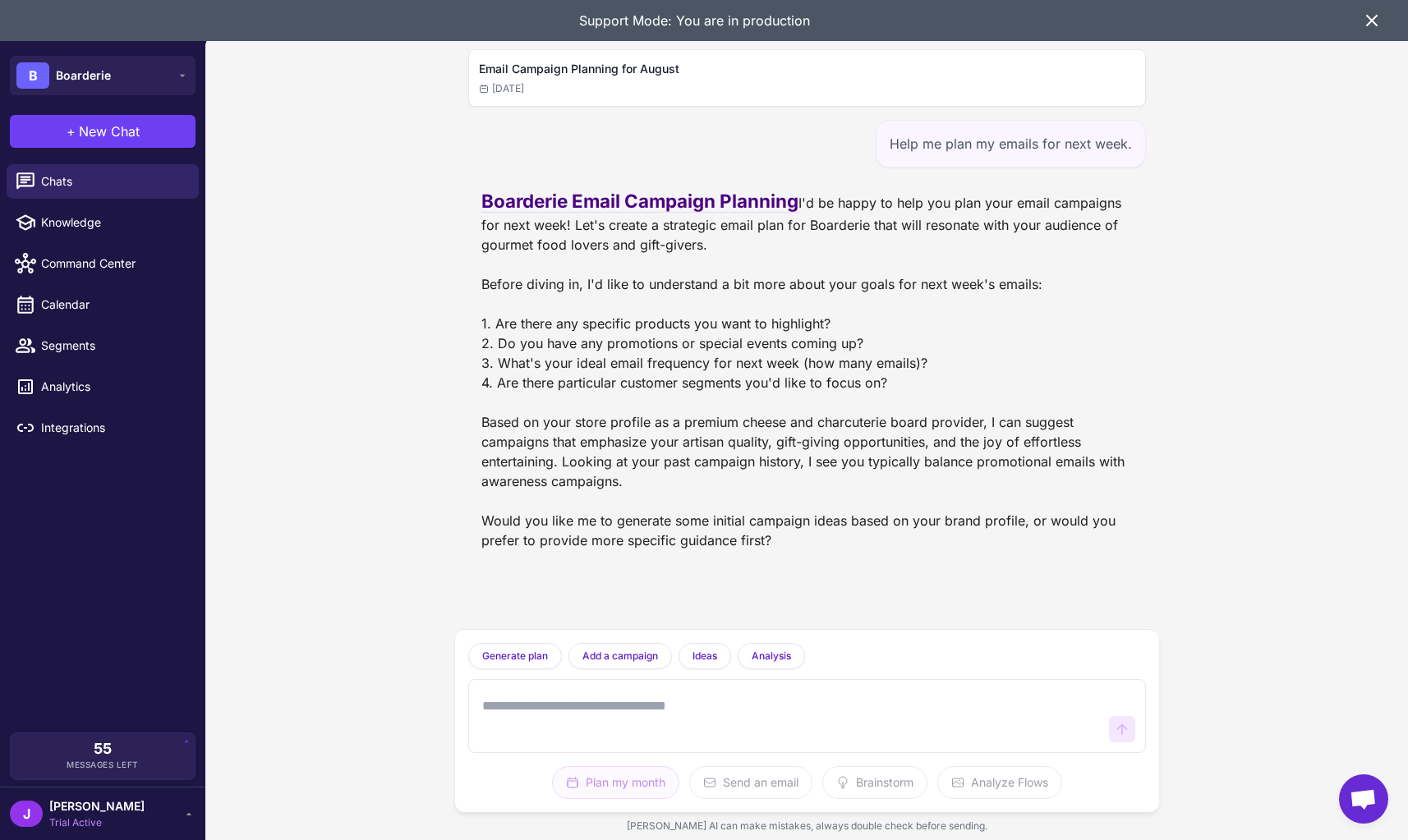
click at [604, 94] on div "7/30/2025" at bounding box center [807, 88] width 656 height 14
click at [101, 342] on span "Segments" at bounding box center [113, 346] width 145 height 18
